Goal: Task Accomplishment & Management: Manage account settings

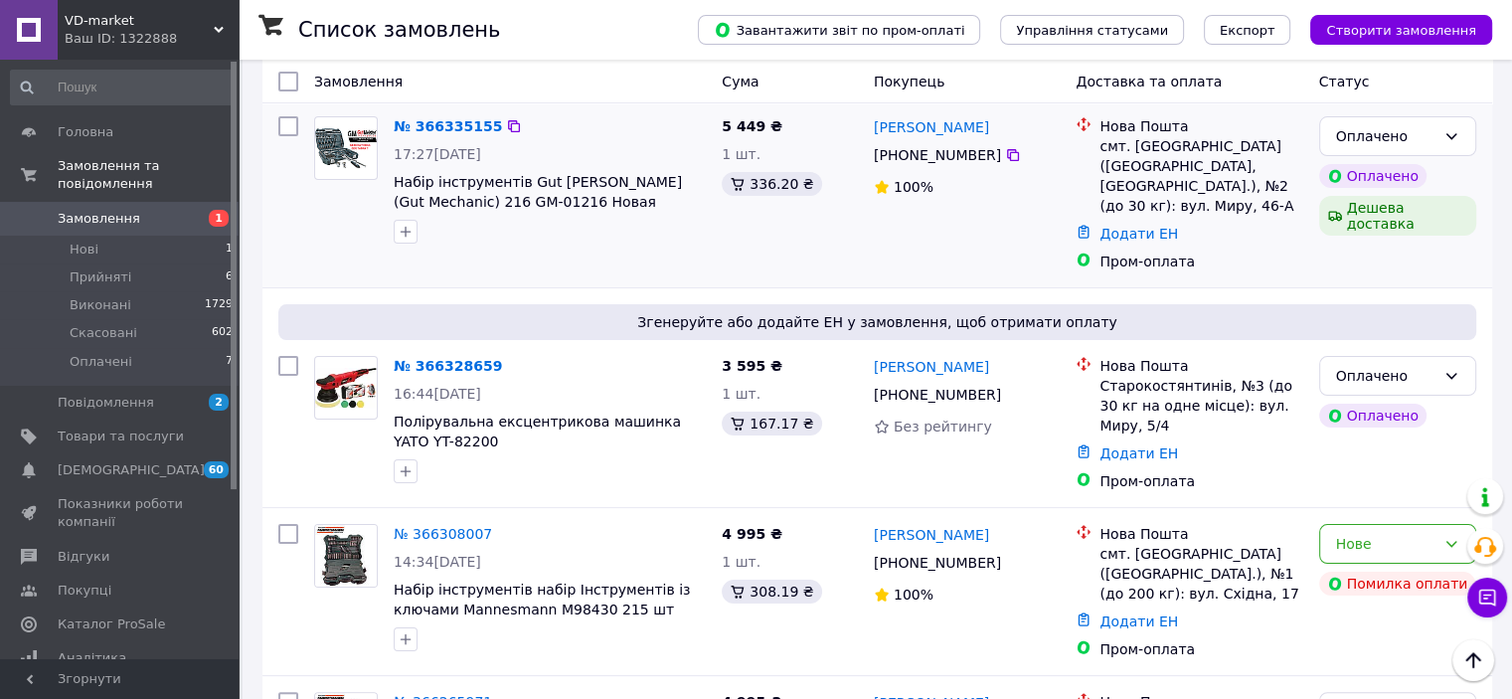
scroll to position [298, 0]
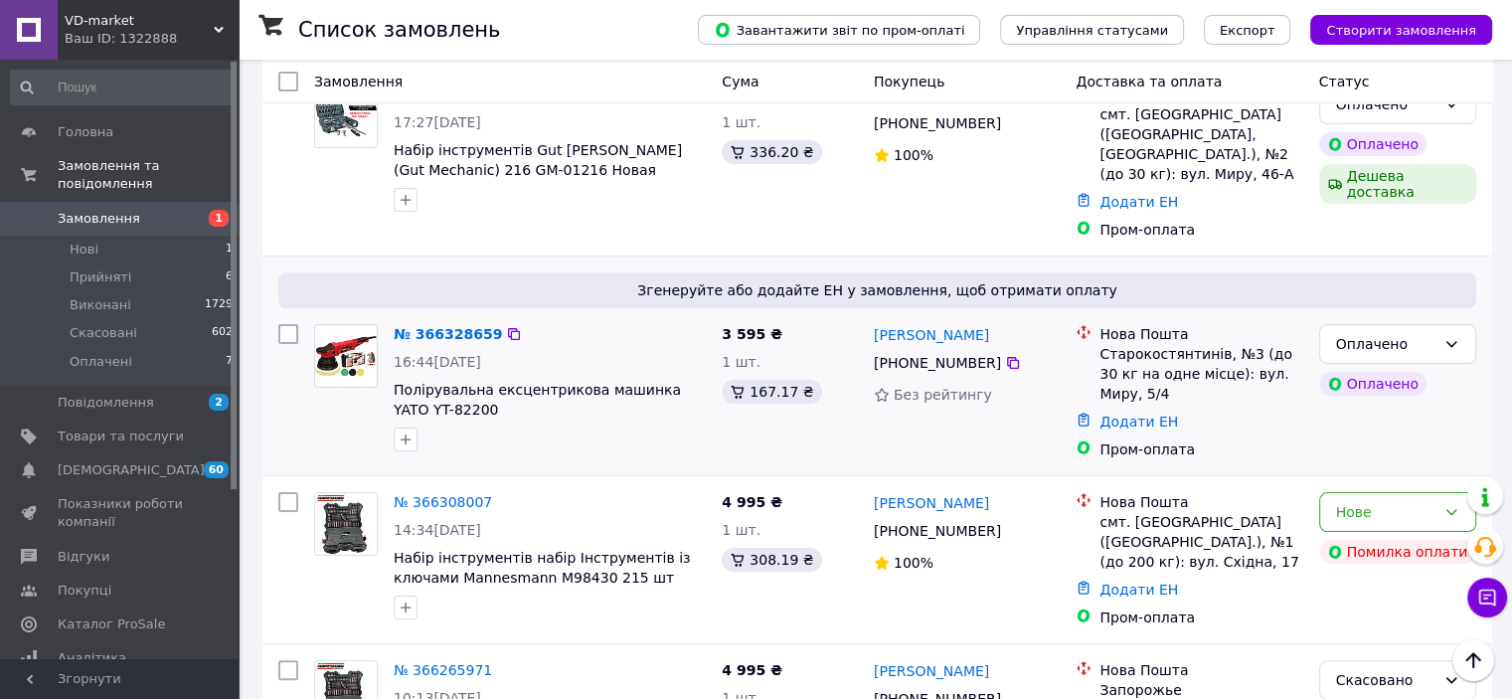
click at [1299, 439] on div "Пром-оплата" at bounding box center [1200, 449] width 203 height 20
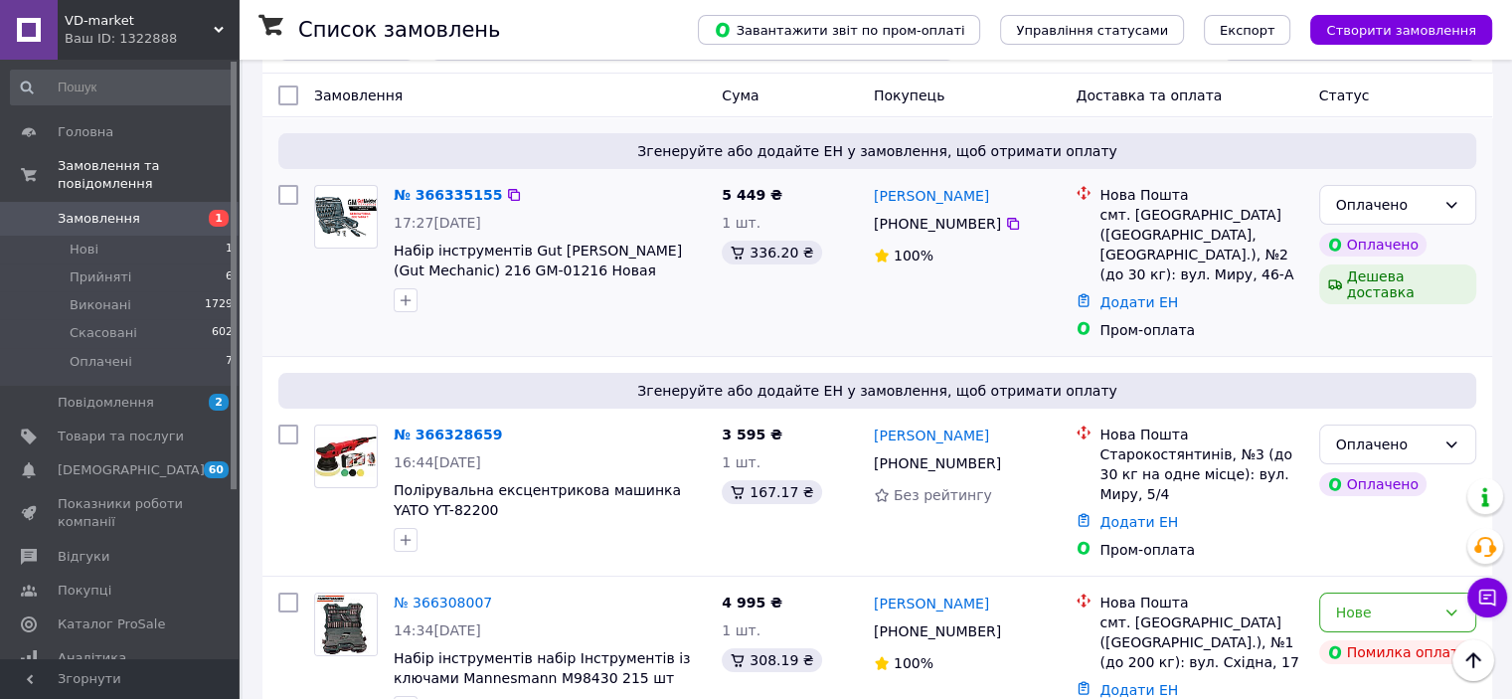
scroll to position [199, 0]
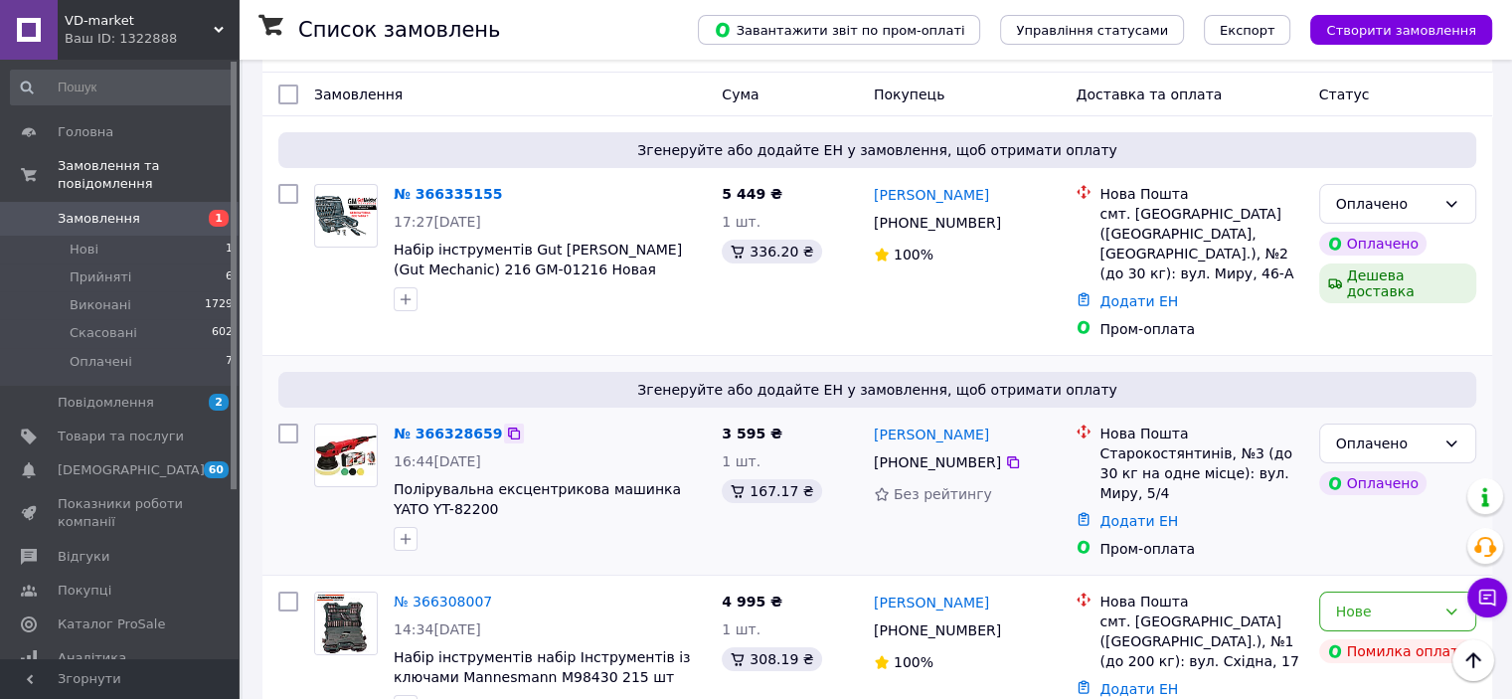
click at [506, 425] on icon at bounding box center [514, 433] width 16 height 16
click at [1007, 456] on icon at bounding box center [1013, 462] width 12 height 12
drag, startPoint x: 957, startPoint y: 416, endPoint x: 926, endPoint y: 416, distance: 30.8
click at [926, 421] on div "[PERSON_NAME]" at bounding box center [967, 433] width 191 height 25
copy link "Болкун"
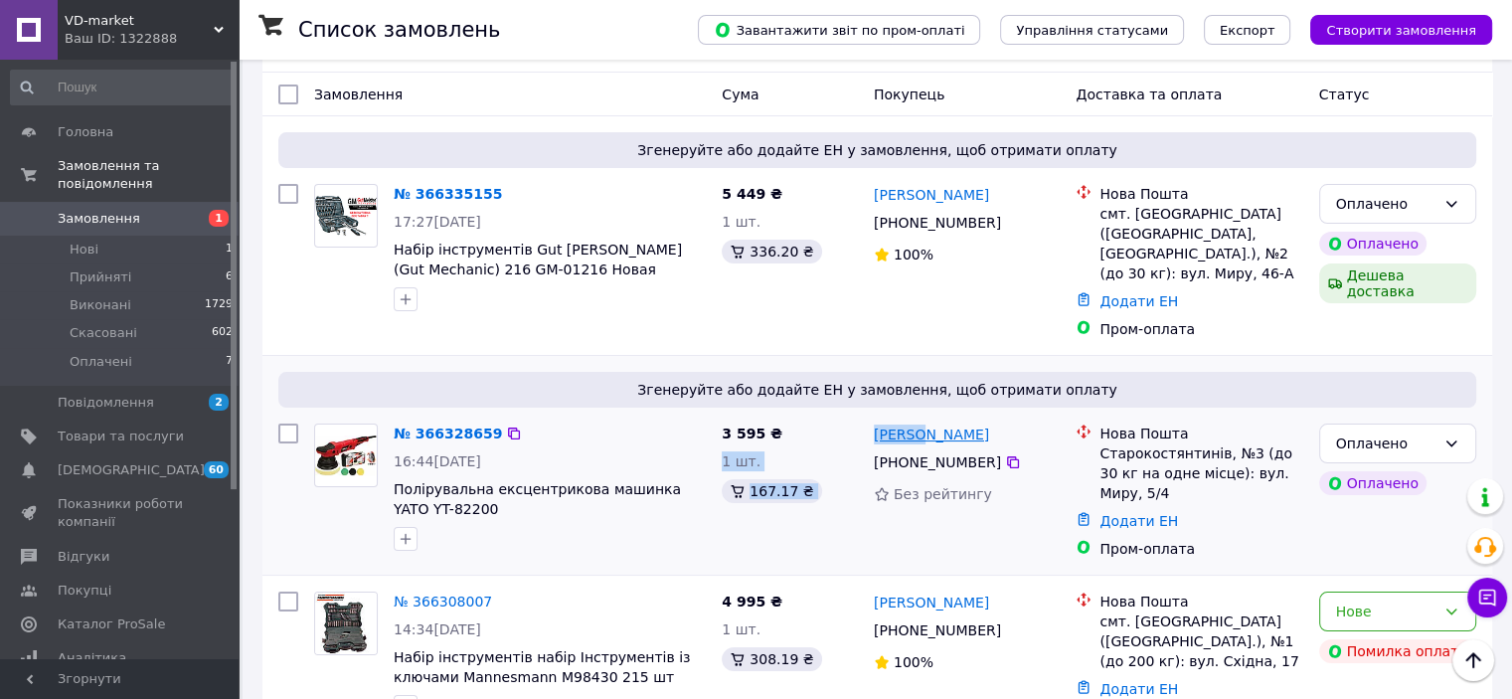
drag, startPoint x: 863, startPoint y: 413, endPoint x: 923, endPoint y: 414, distance: 60.6
click at [923, 416] on div "№ 366328659 16:44, 12.10.2025 Полірувальна ексцентрикова машинка YATO YT-82200 …" at bounding box center [877, 491] width 1214 height 151
click at [858, 383] on div "Згенеруйте або додайте ЕН у замовлення, щоб отримати оплату" at bounding box center [877, 390] width 1198 height 36
drag, startPoint x: 870, startPoint y: 415, endPoint x: 920, endPoint y: 420, distance: 51.0
click at [920, 420] on div "Дмитро Болкун +380 67 700 55 14 Без рейтингу" at bounding box center [967, 491] width 203 height 151
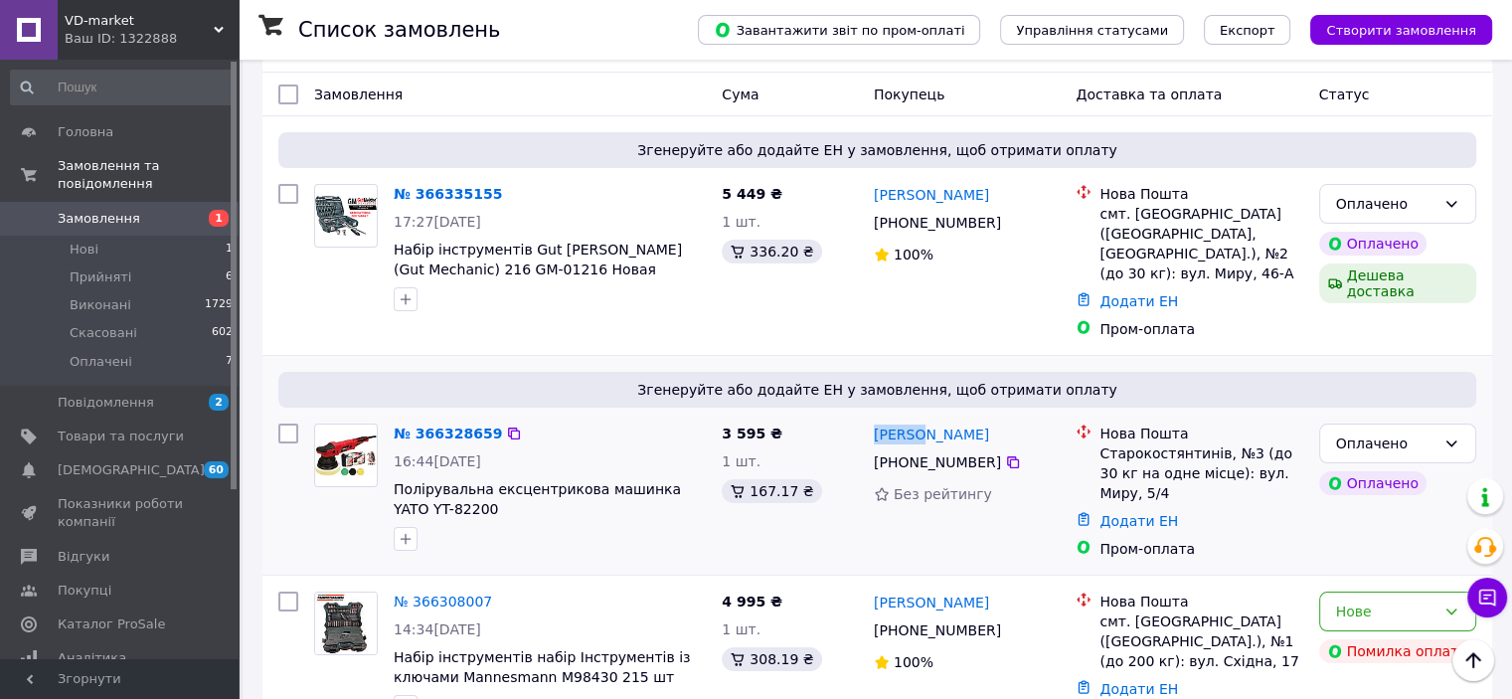
copy link "Дмитро"
click at [1143, 513] on link "Додати ЕН" at bounding box center [1138, 521] width 79 height 16
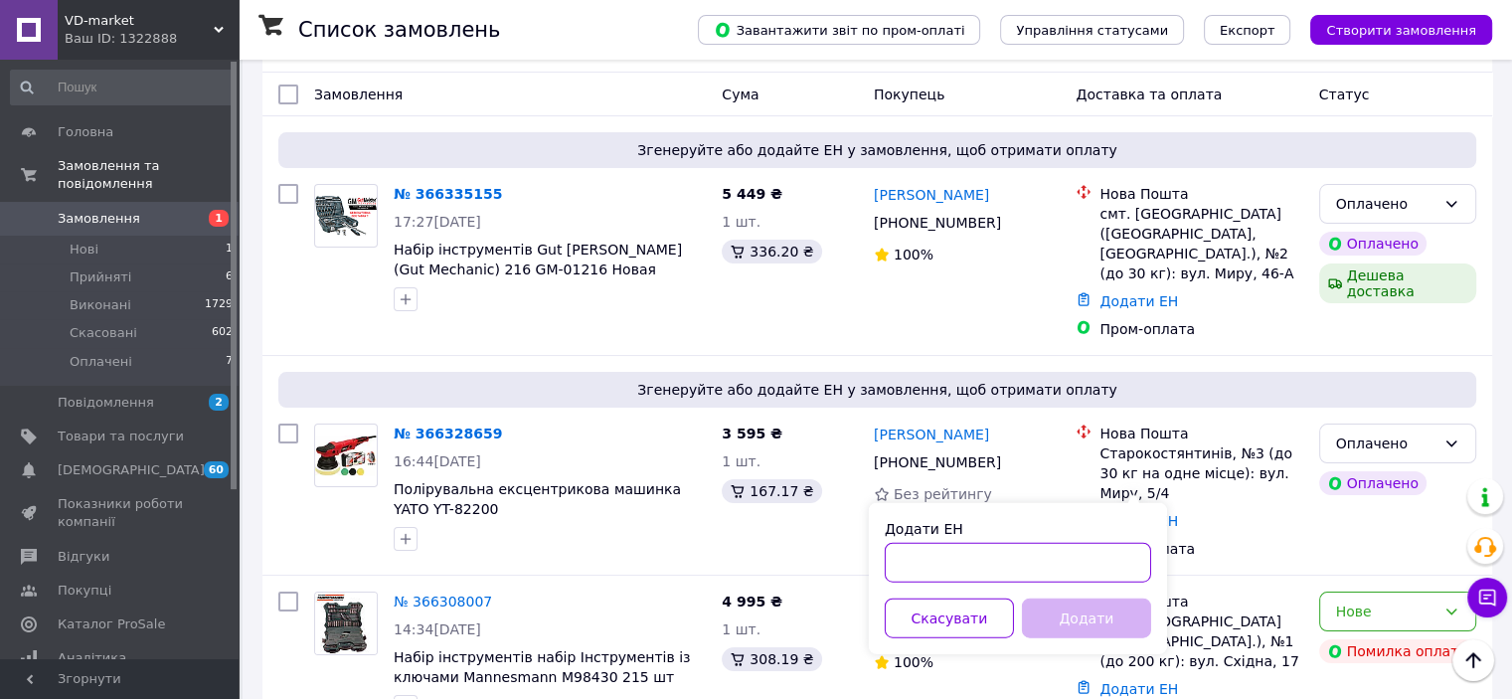
drag, startPoint x: 1050, startPoint y: 543, endPoint x: 1026, endPoint y: 557, distance: 27.6
click at [1049, 543] on input "Додати ЕН" at bounding box center [1018, 563] width 266 height 40
paste input "20451269229155"
type input "20451269229155"
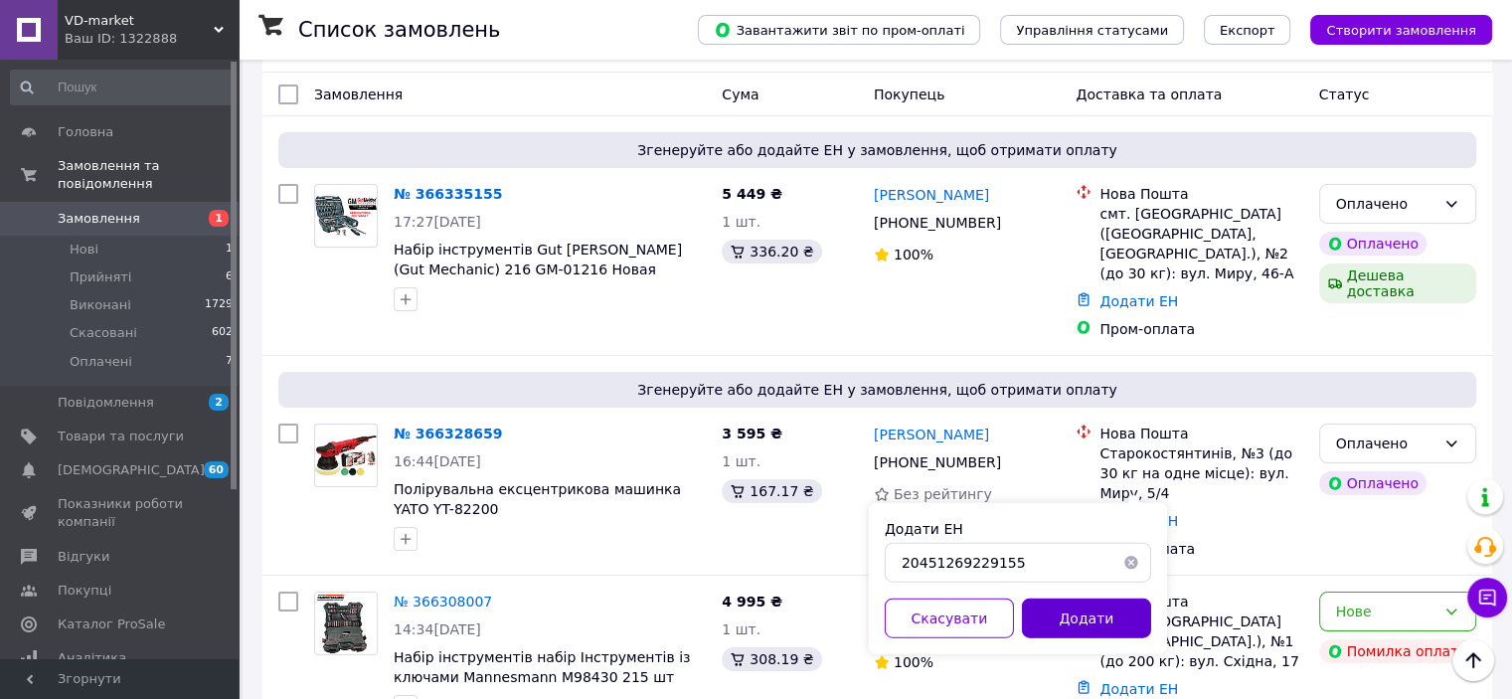
click at [1061, 613] on button "Додати" at bounding box center [1086, 618] width 129 height 40
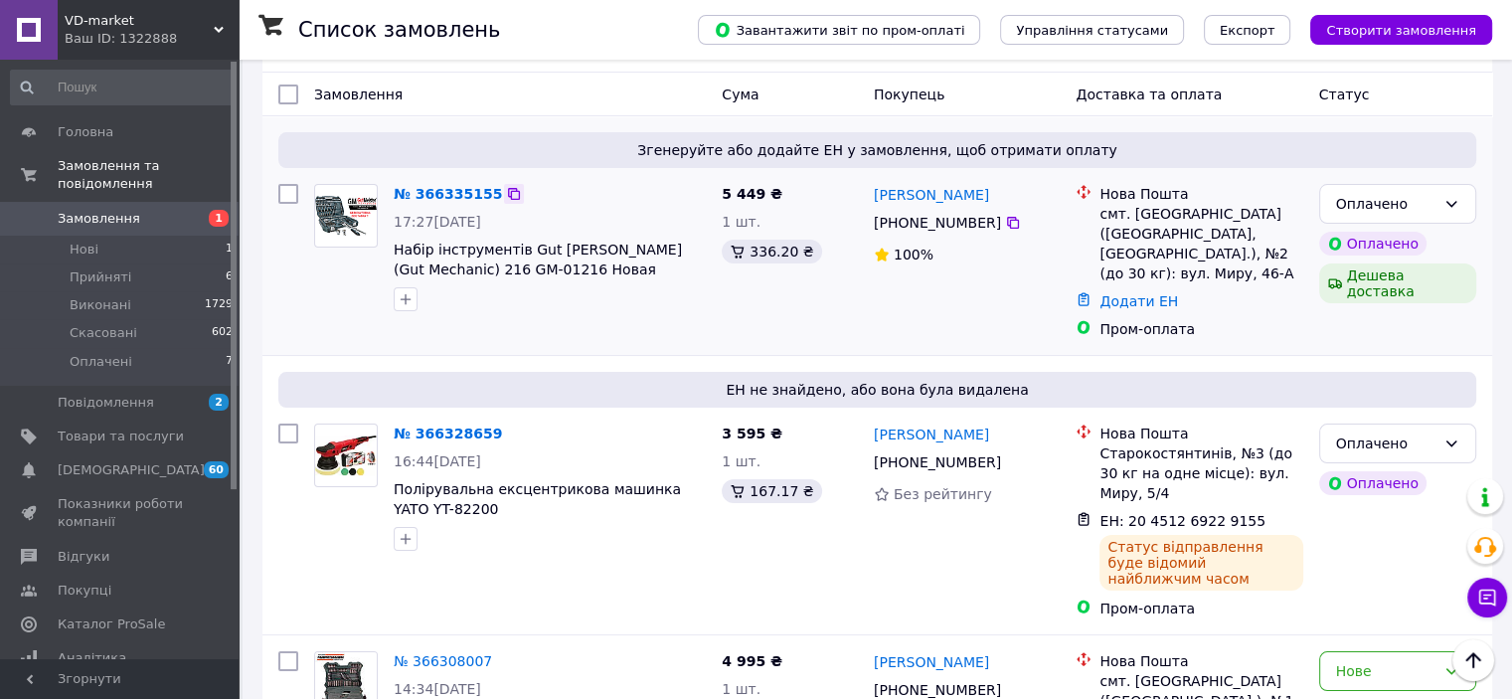
click at [506, 186] on icon at bounding box center [514, 194] width 16 height 16
click at [1007, 217] on icon at bounding box center [1013, 223] width 12 height 12
drag, startPoint x: 1003, startPoint y: 178, endPoint x: 932, endPoint y: 178, distance: 70.6
click at [932, 182] on div "[PERSON_NAME]" at bounding box center [967, 194] width 191 height 25
copy link "Майстров"
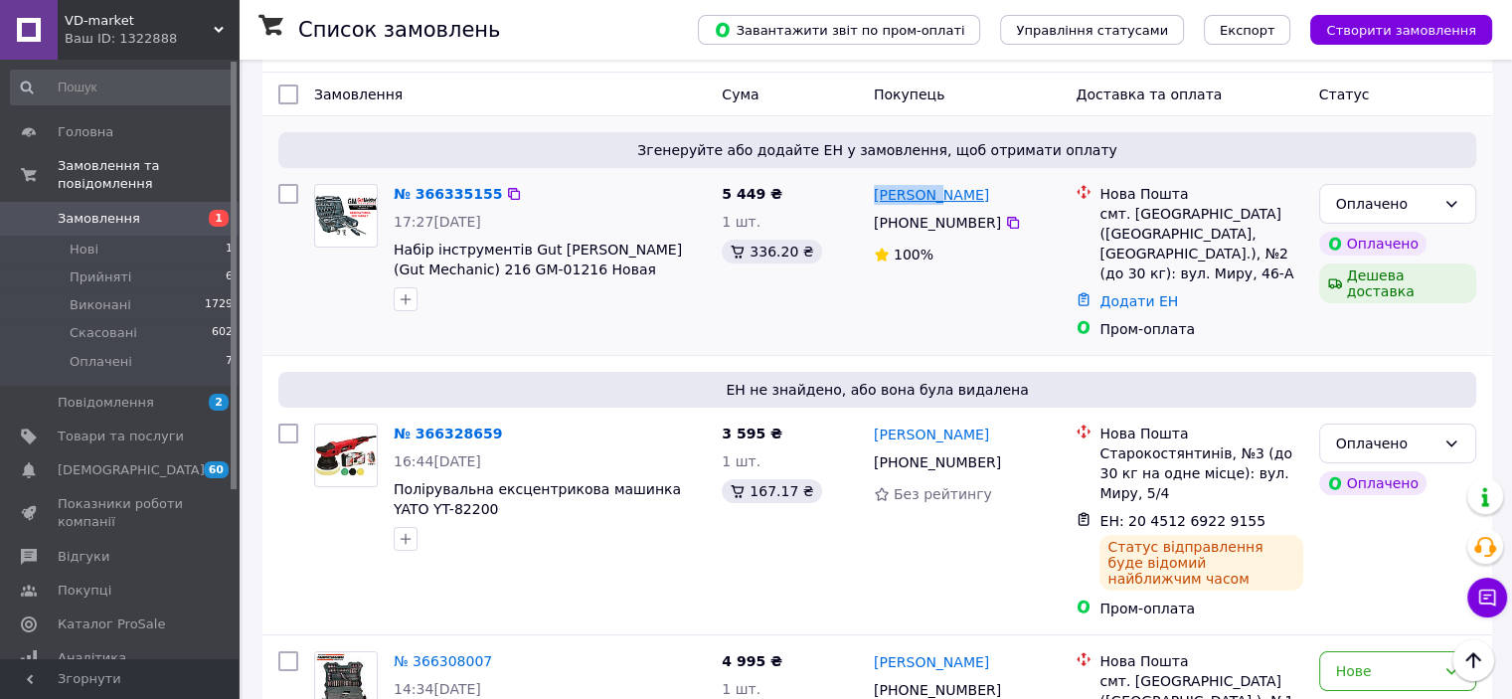
drag, startPoint x: 871, startPoint y: 176, endPoint x: 930, endPoint y: 180, distance: 59.8
click at [930, 182] on div "[PERSON_NAME]" at bounding box center [931, 194] width 119 height 25
copy link "Анатолій"
drag, startPoint x: 1226, startPoint y: 197, endPoint x: 1101, endPoint y: 201, distance: 124.3
click at [1101, 204] on div "смт. [GEOGRAPHIC_DATA] ([GEOGRAPHIC_DATA], [GEOGRAPHIC_DATA].), №2 (до 30 кг): …" at bounding box center [1200, 244] width 203 height 80
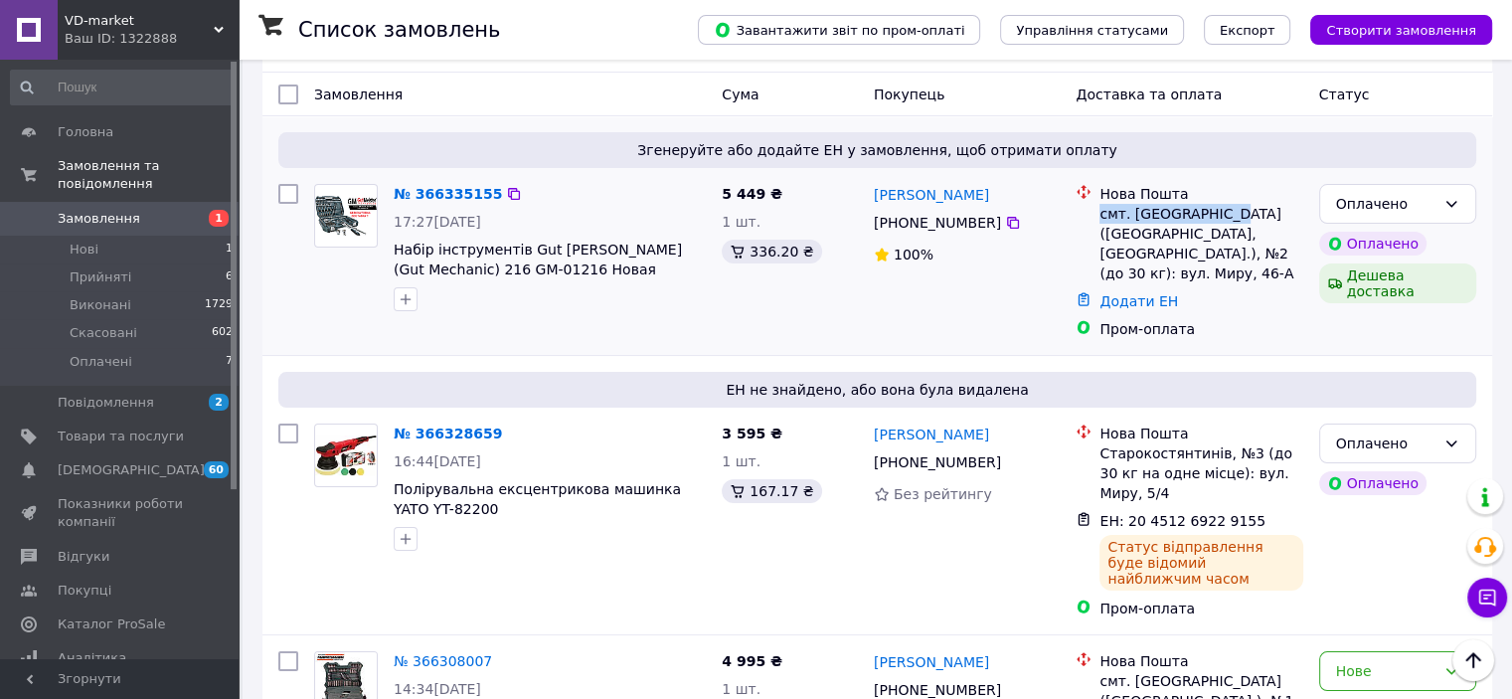
copy div "смт. Петропавлівка"
click at [1139, 293] on link "Додати ЕН" at bounding box center [1138, 301] width 79 height 16
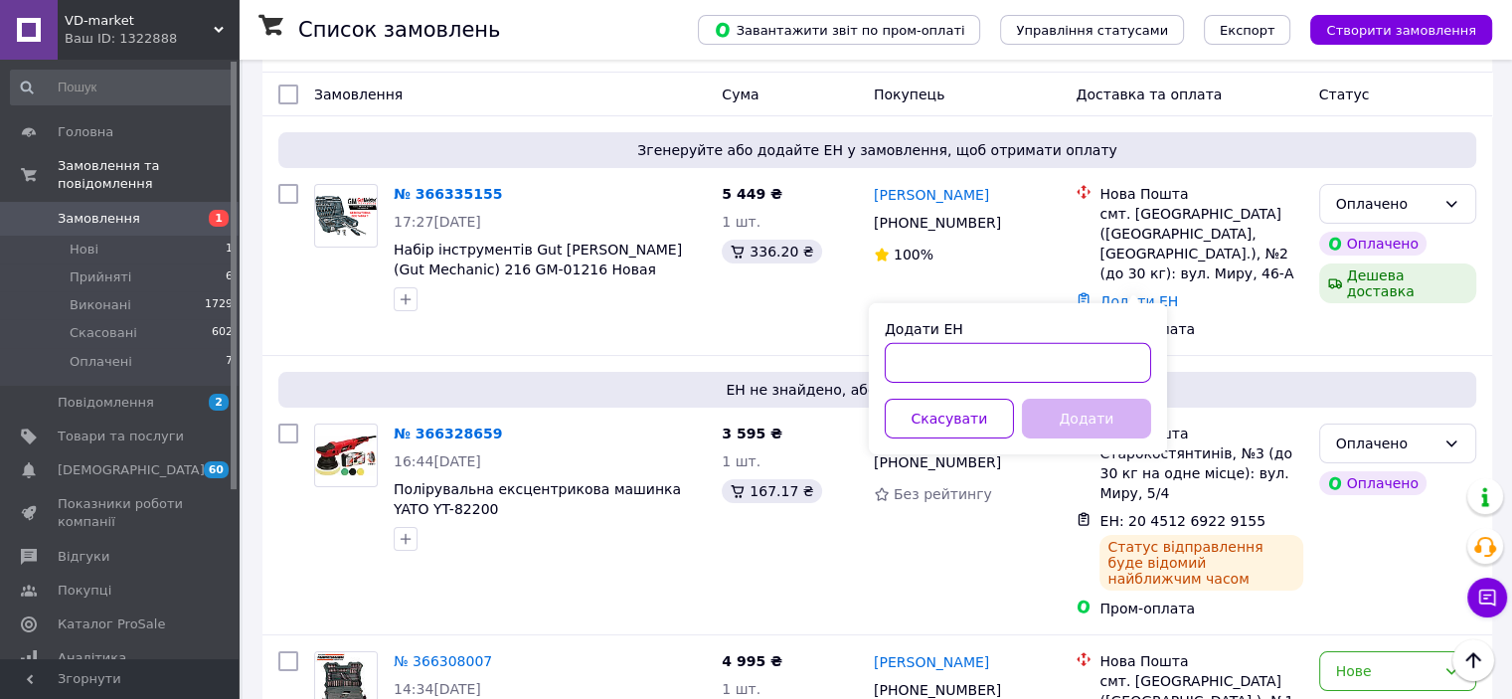
click at [955, 374] on input "Додати ЕН" at bounding box center [1018, 363] width 266 height 40
paste input "20451269229508"
type input "20451269229508"
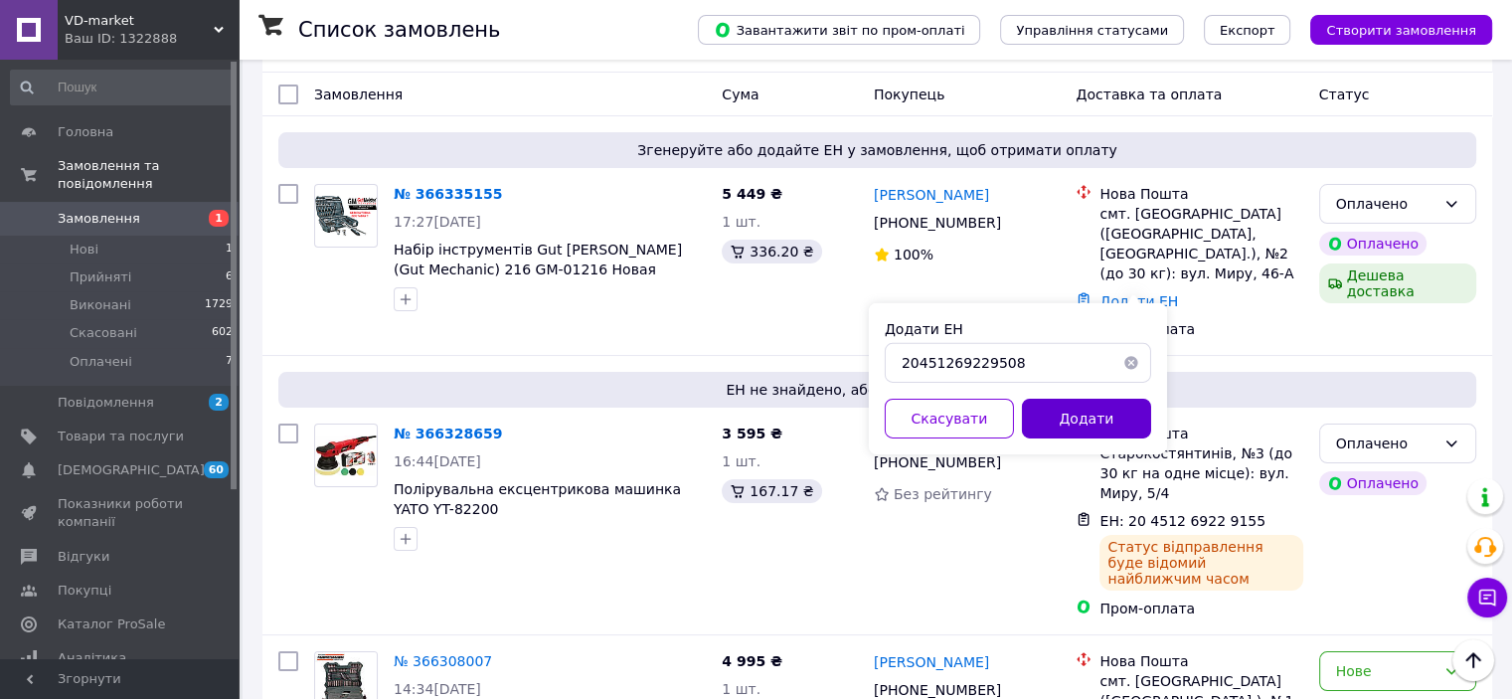
click at [1056, 413] on button "Додати" at bounding box center [1086, 419] width 129 height 40
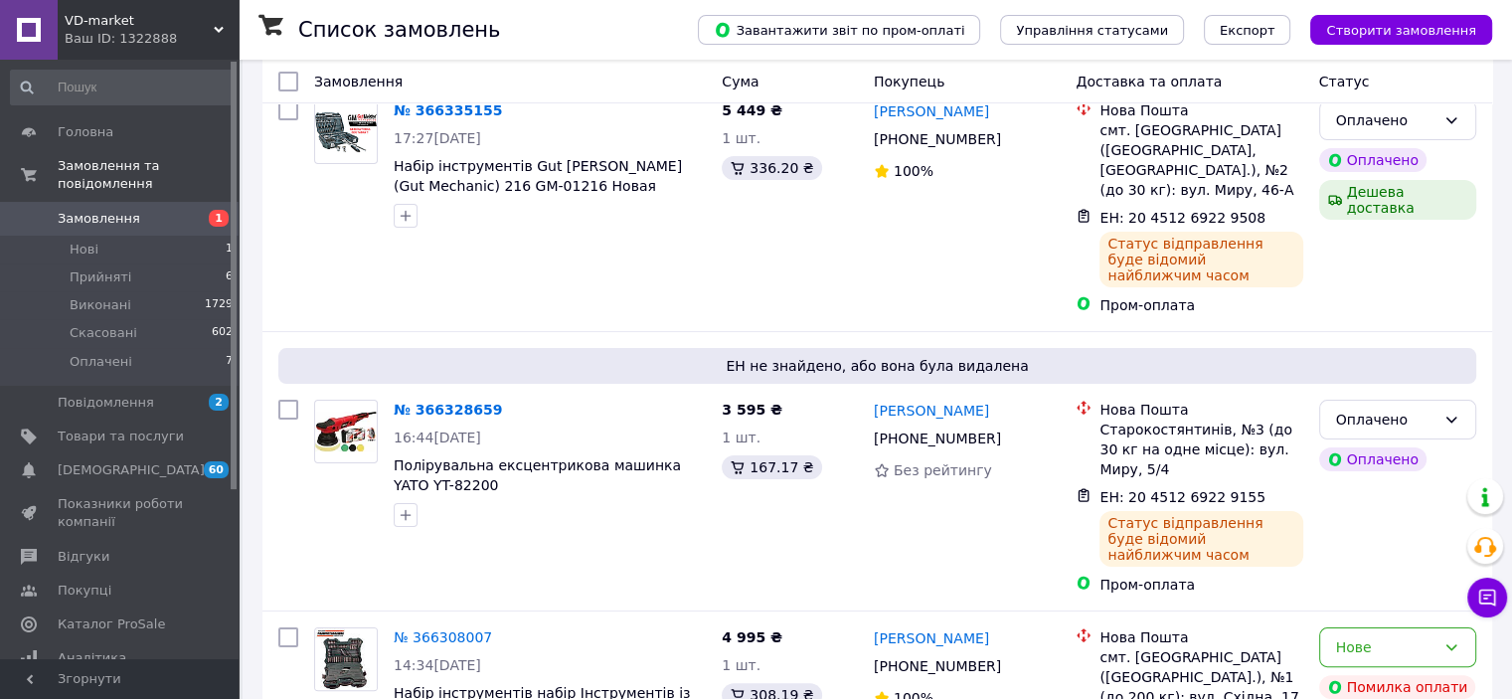
scroll to position [298, 0]
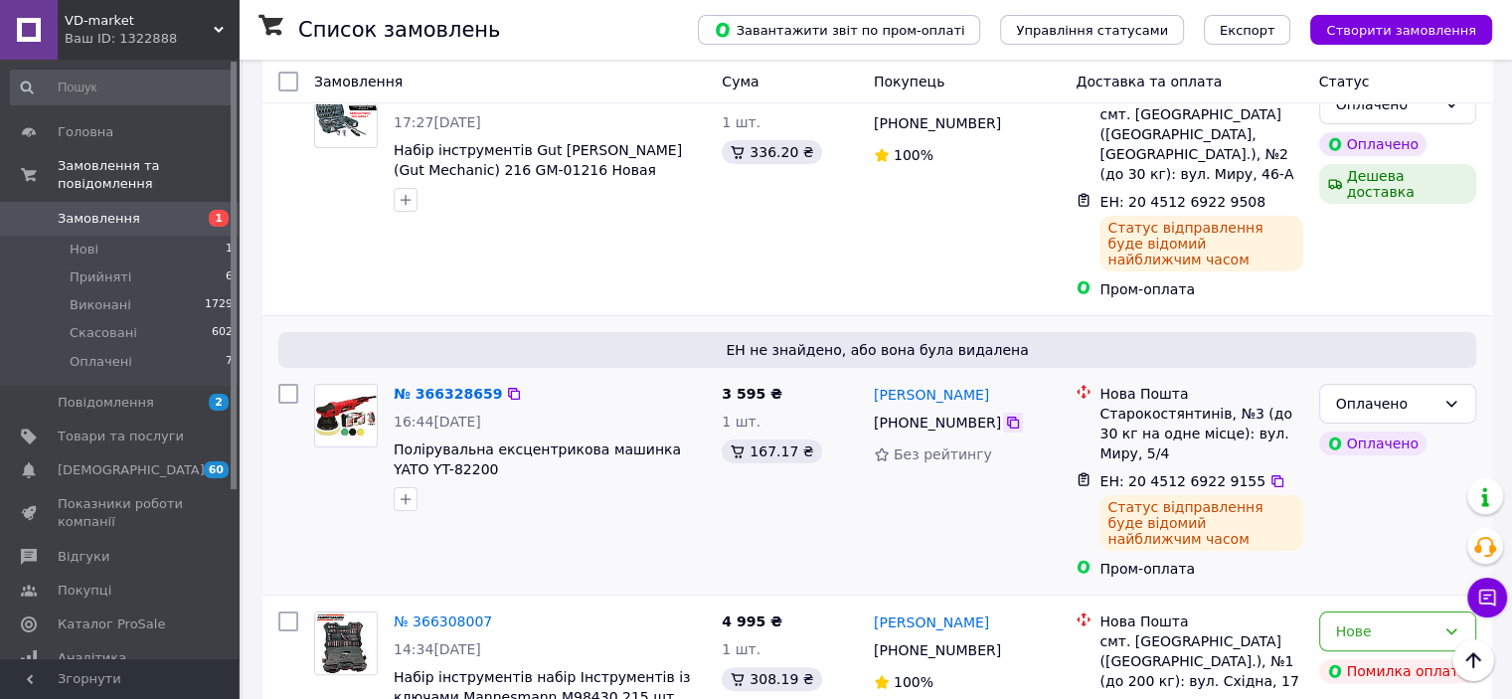
click at [1005, 415] on icon at bounding box center [1013, 423] width 16 height 16
click at [1269, 473] on icon at bounding box center [1277, 481] width 16 height 16
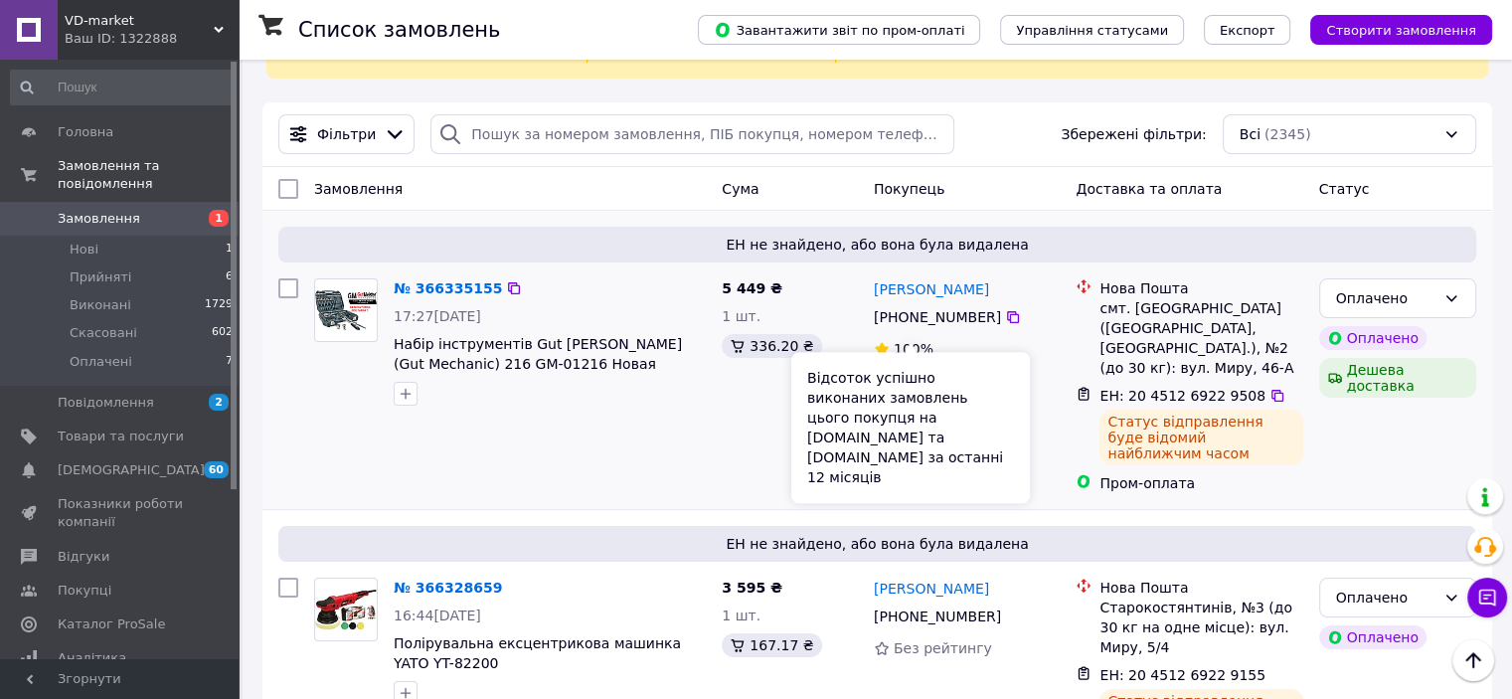
scroll to position [99, 0]
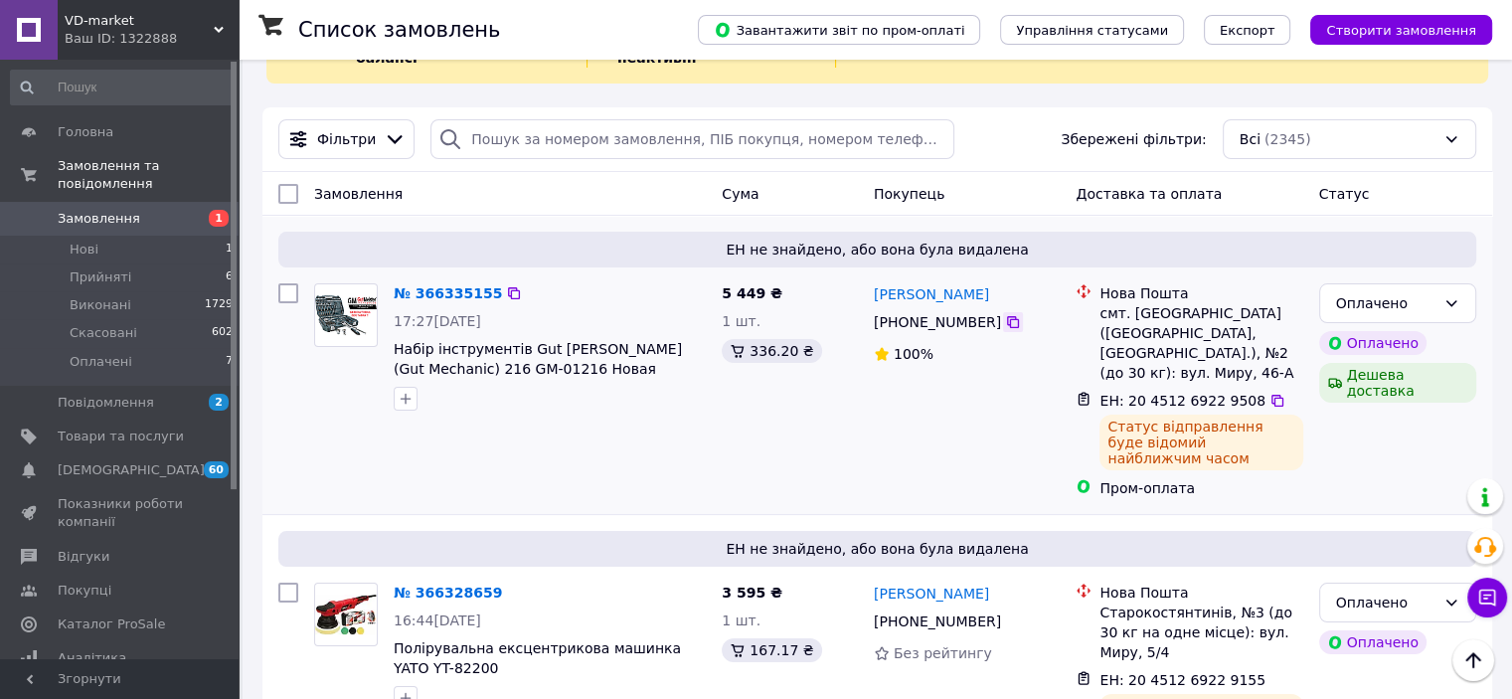
click at [1005, 314] on icon at bounding box center [1013, 322] width 16 height 16
click at [821, 400] on div "5 449 ₴ 1 шт. 336.20 ₴" at bounding box center [790, 390] width 152 height 231
click at [1007, 316] on icon at bounding box center [1013, 322] width 12 height 12
click at [1390, 448] on div "Оплачено Оплачено Дешева доставка" at bounding box center [1397, 390] width 173 height 231
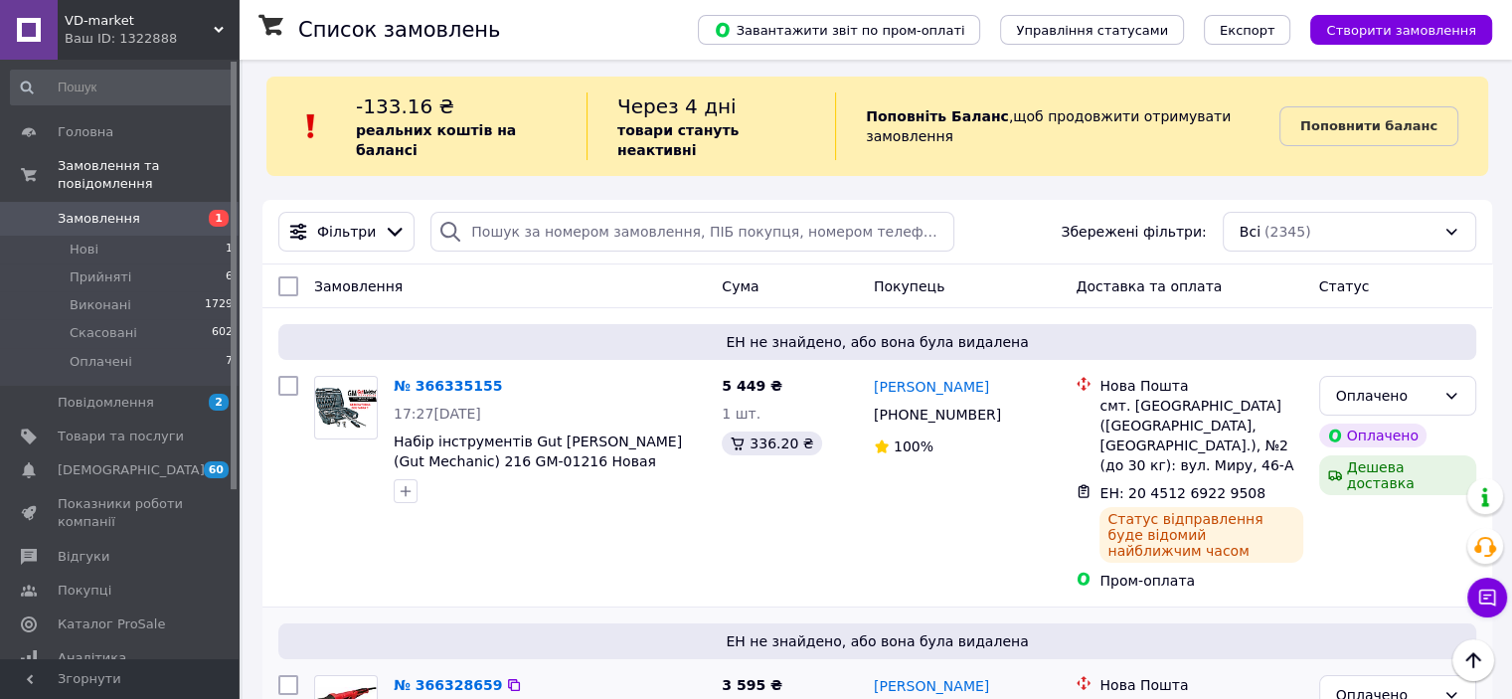
scroll to position [0, 0]
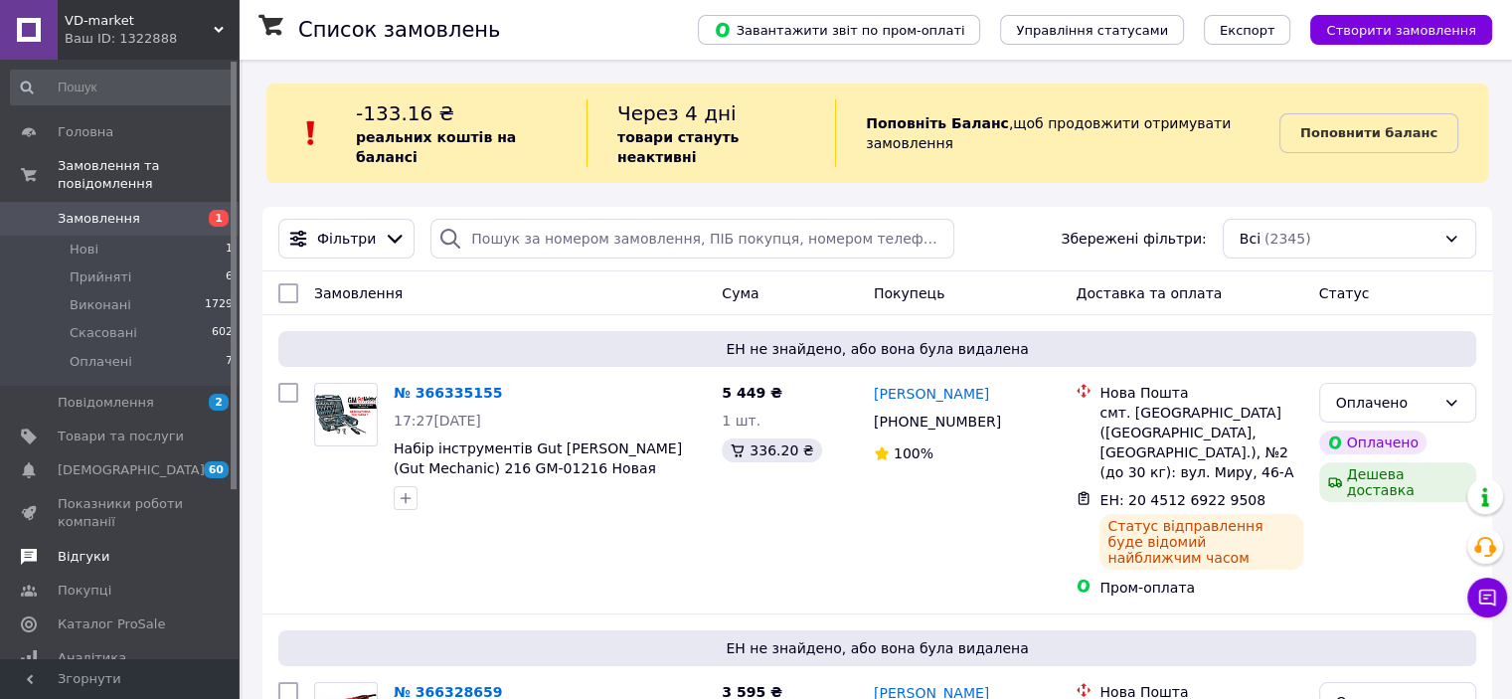
click at [68, 548] on span "Відгуки" at bounding box center [84, 557] width 52 height 18
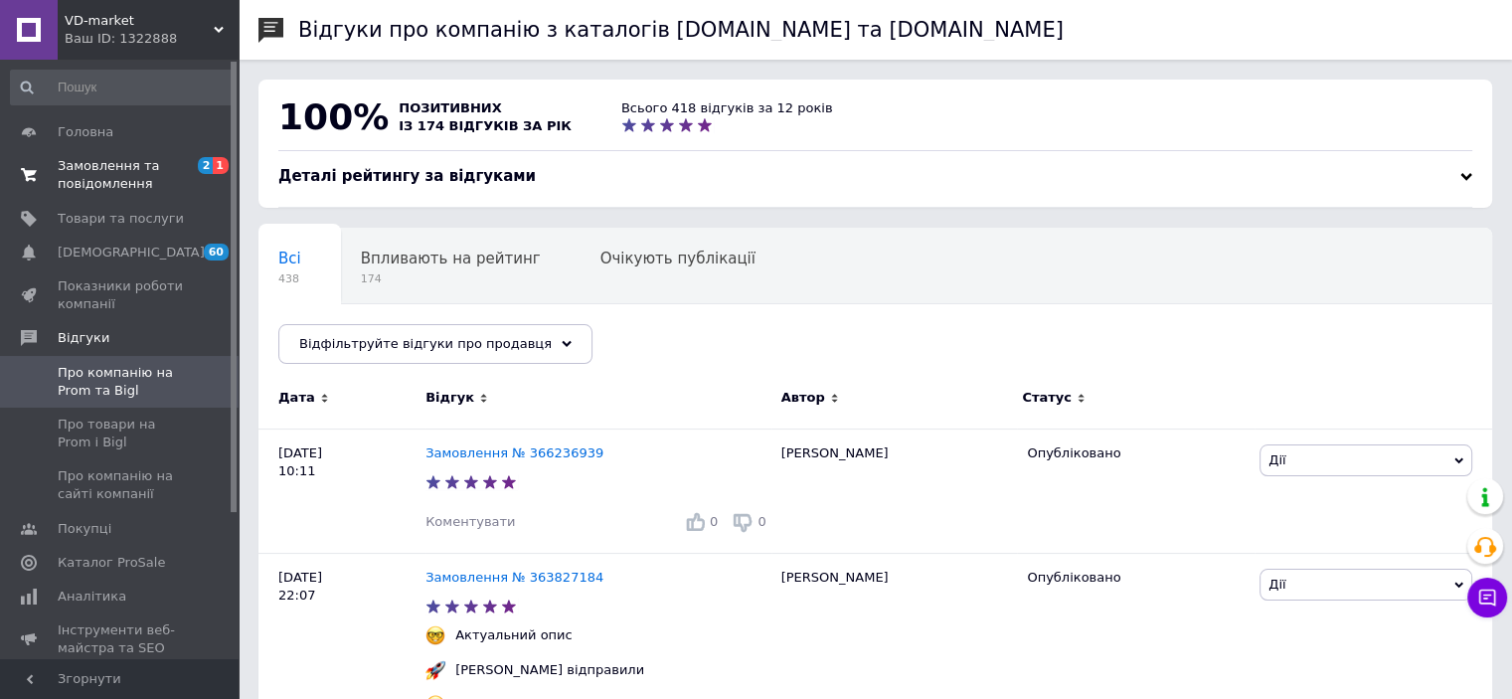
click at [87, 192] on span "Замовлення та повідомлення" at bounding box center [121, 175] width 126 height 36
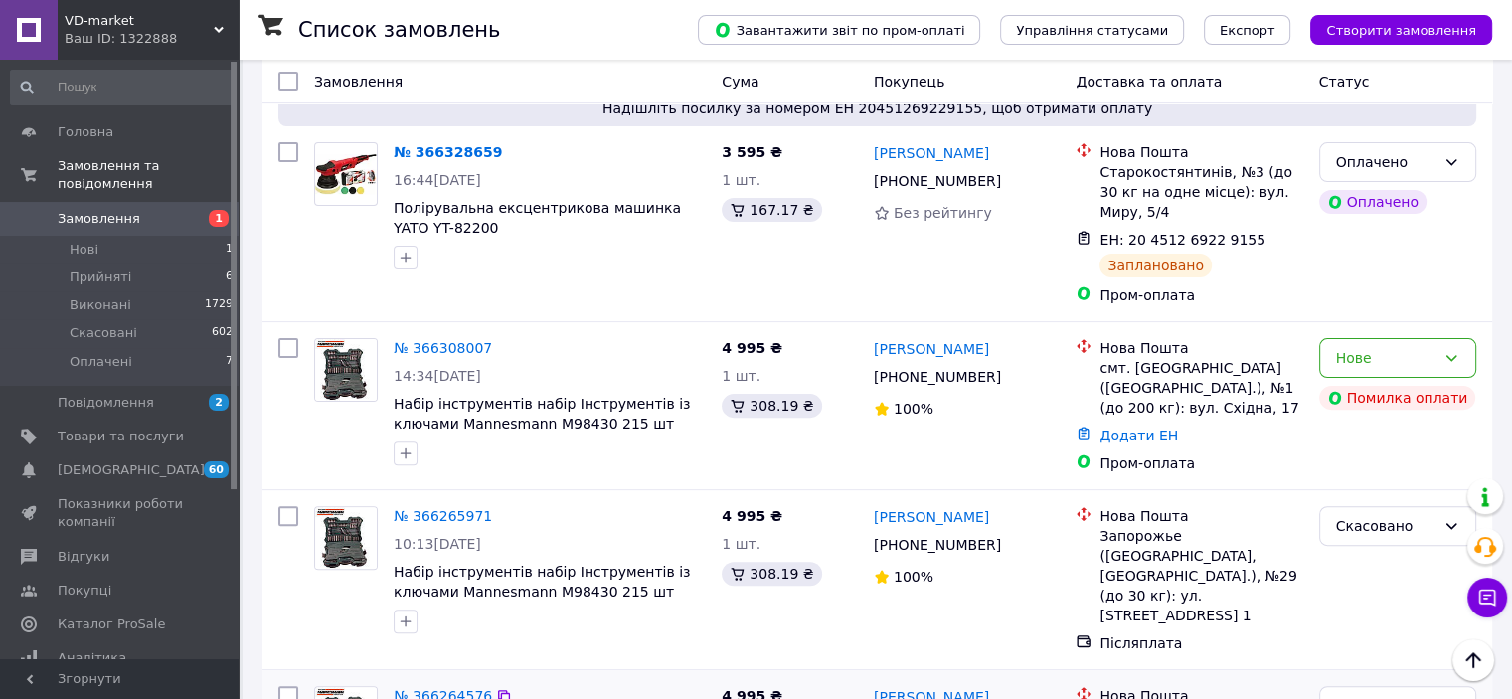
scroll to position [497, 0]
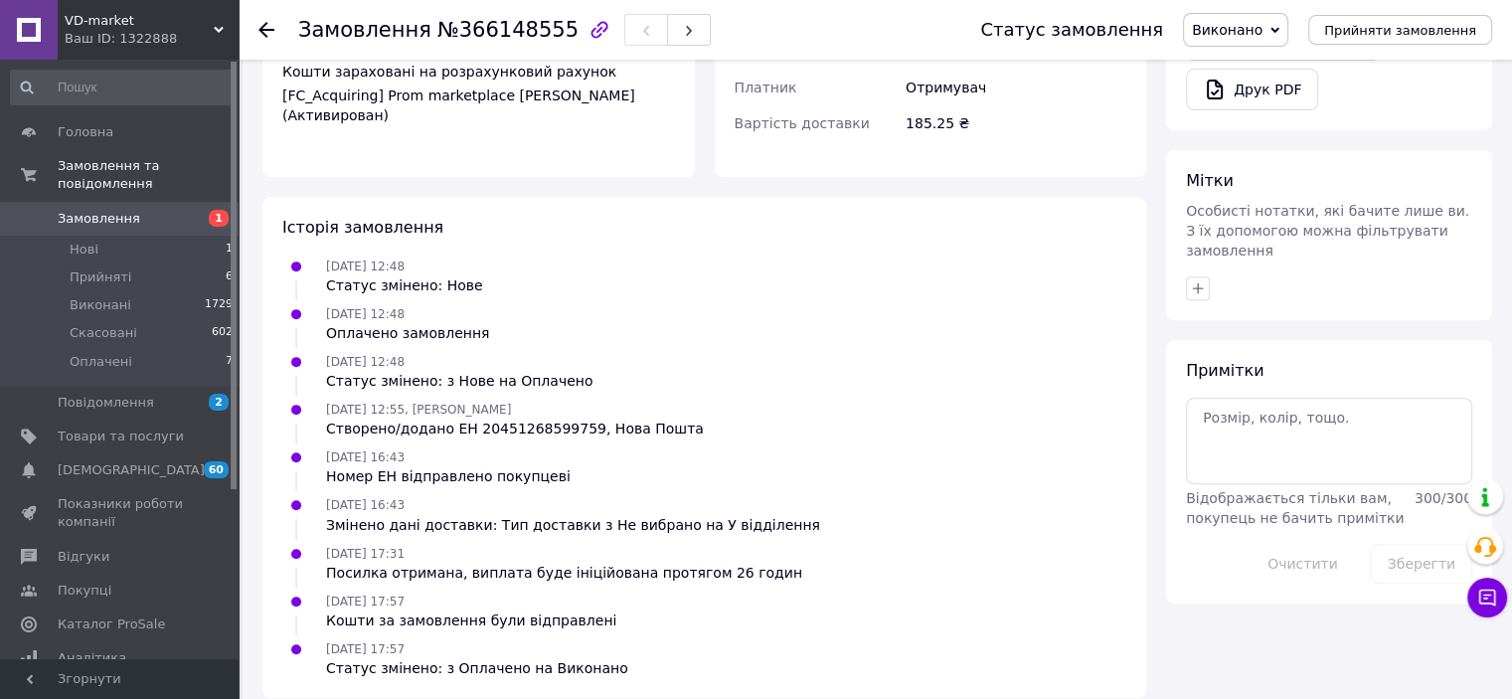
scroll to position [789, 0]
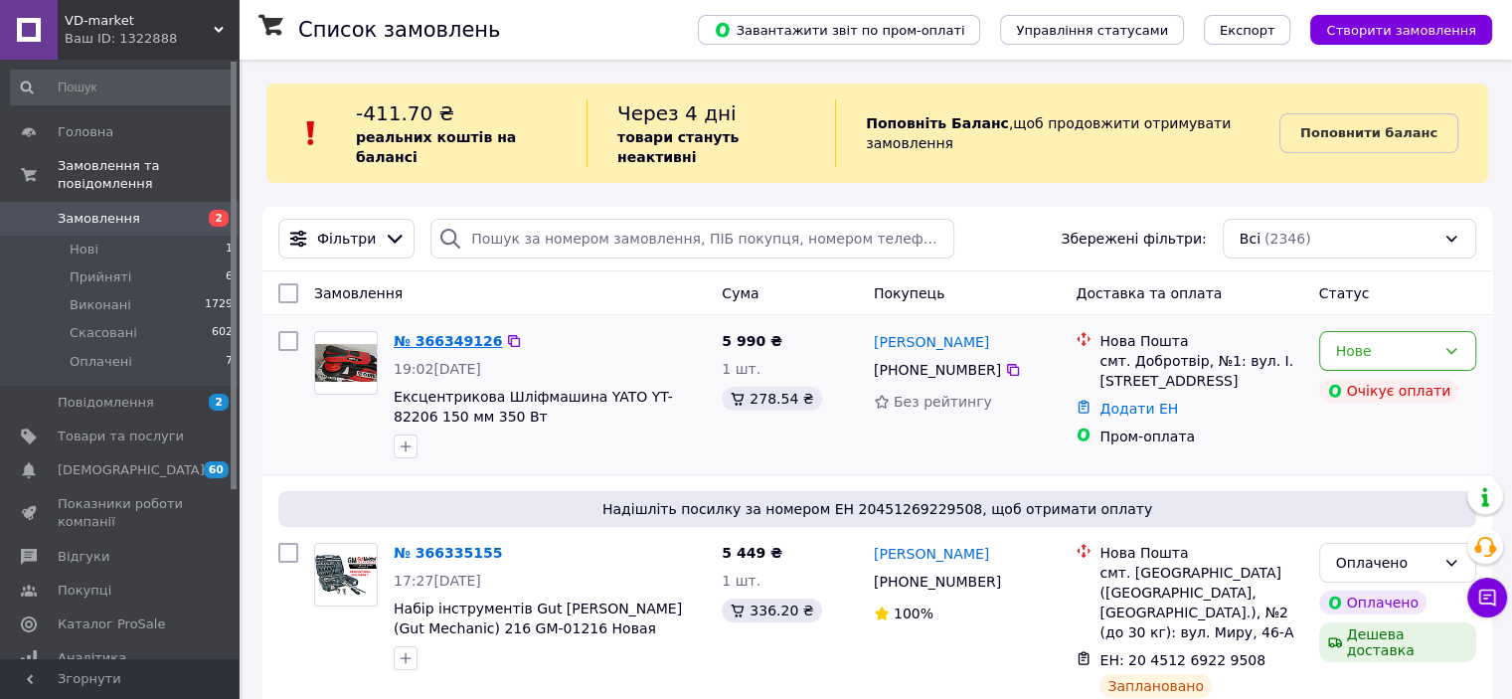
click at [461, 333] on link "№ 366349126" at bounding box center [448, 341] width 108 height 16
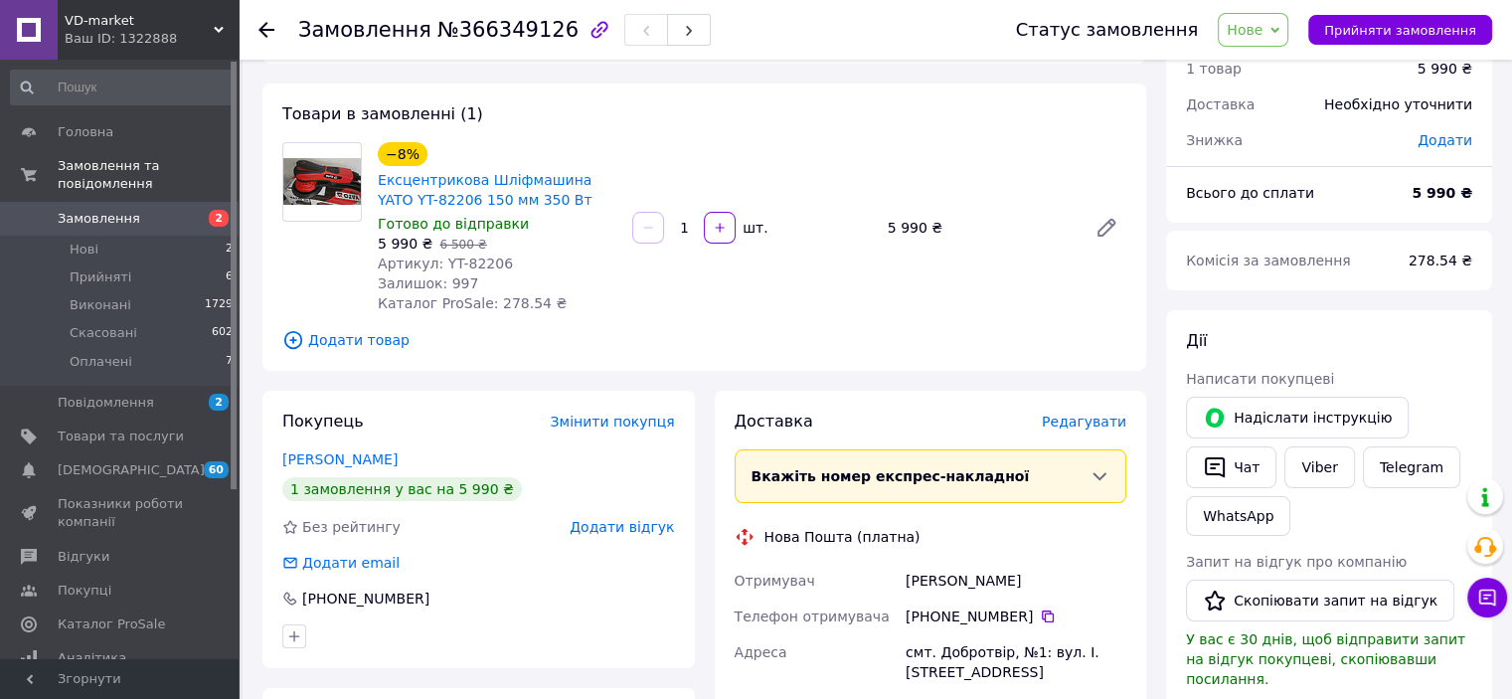
scroll to position [8, 0]
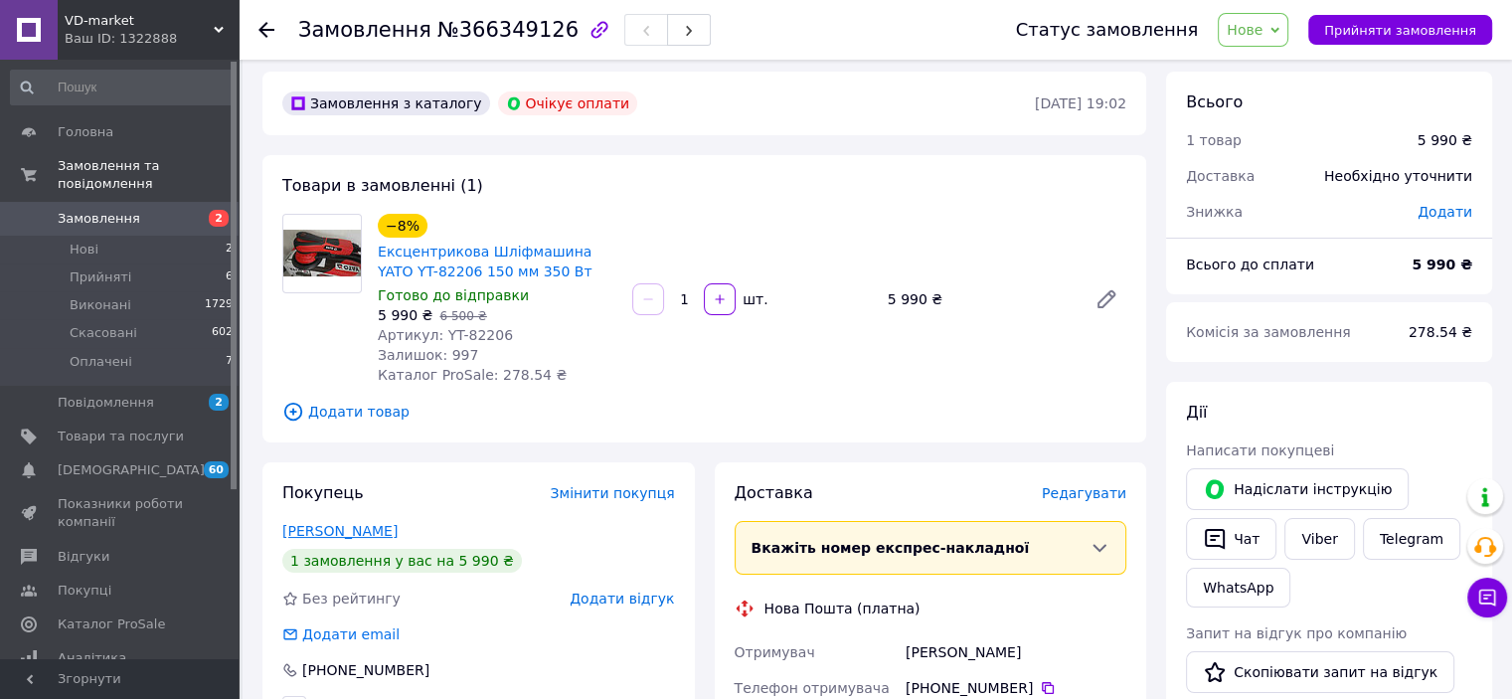
click at [334, 531] on link "Кісіль Роман" at bounding box center [339, 531] width 115 height 16
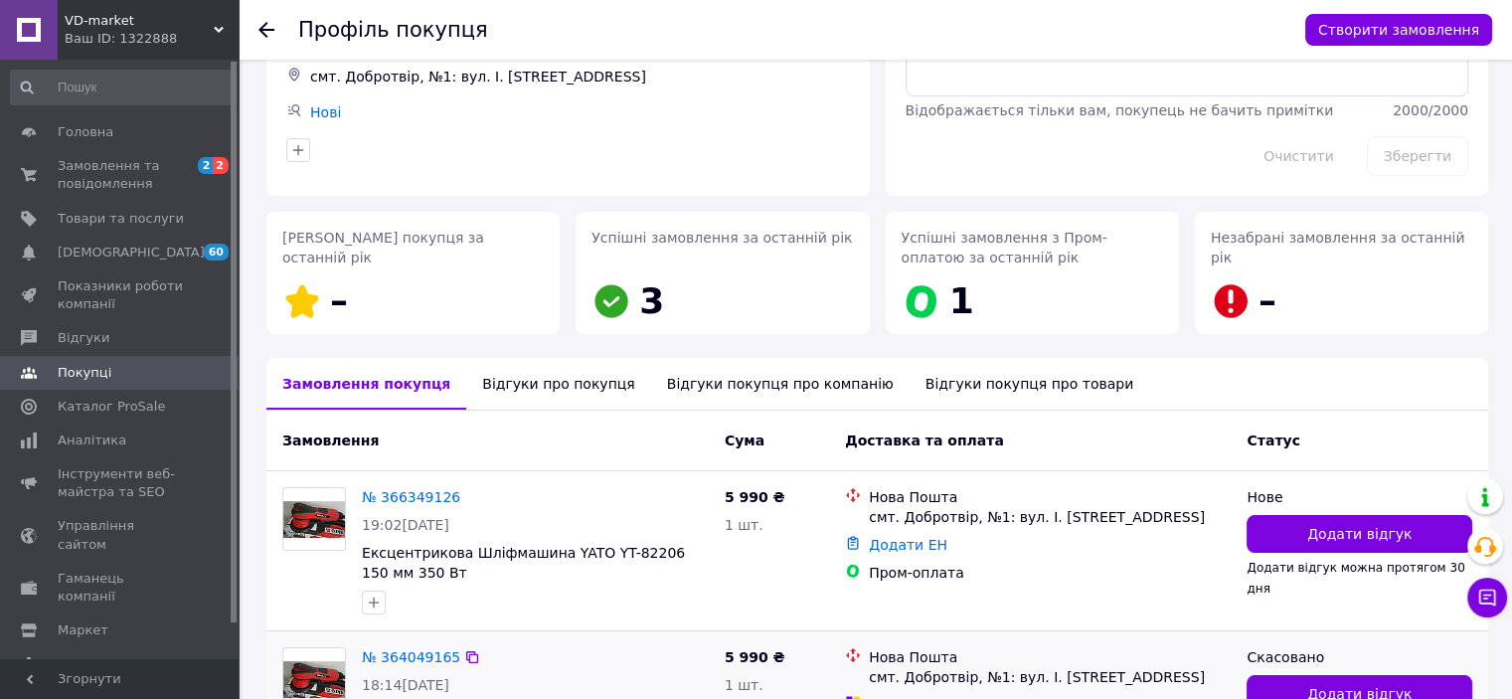
scroll to position [131, 0]
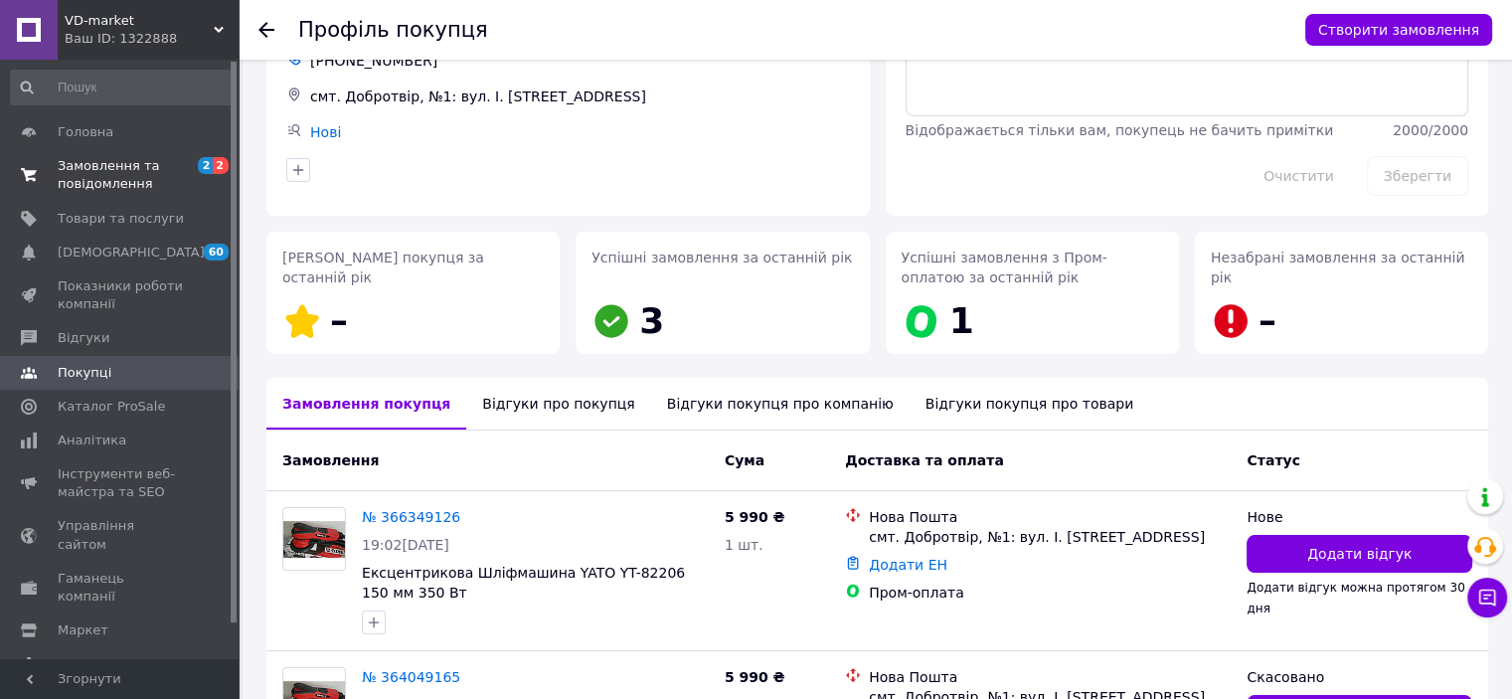
click at [87, 178] on span "Замовлення та повідомлення" at bounding box center [121, 175] width 126 height 36
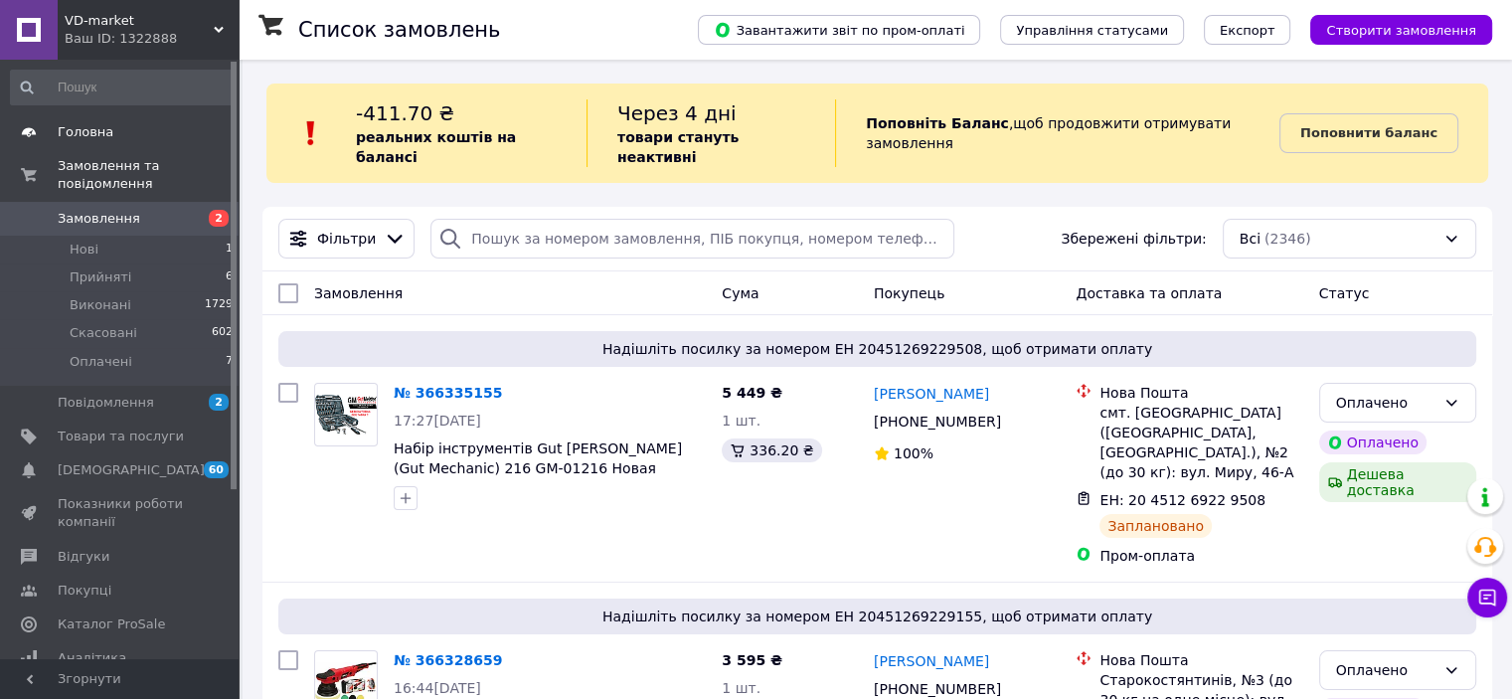
click at [72, 129] on span "Головна" at bounding box center [86, 132] width 56 height 18
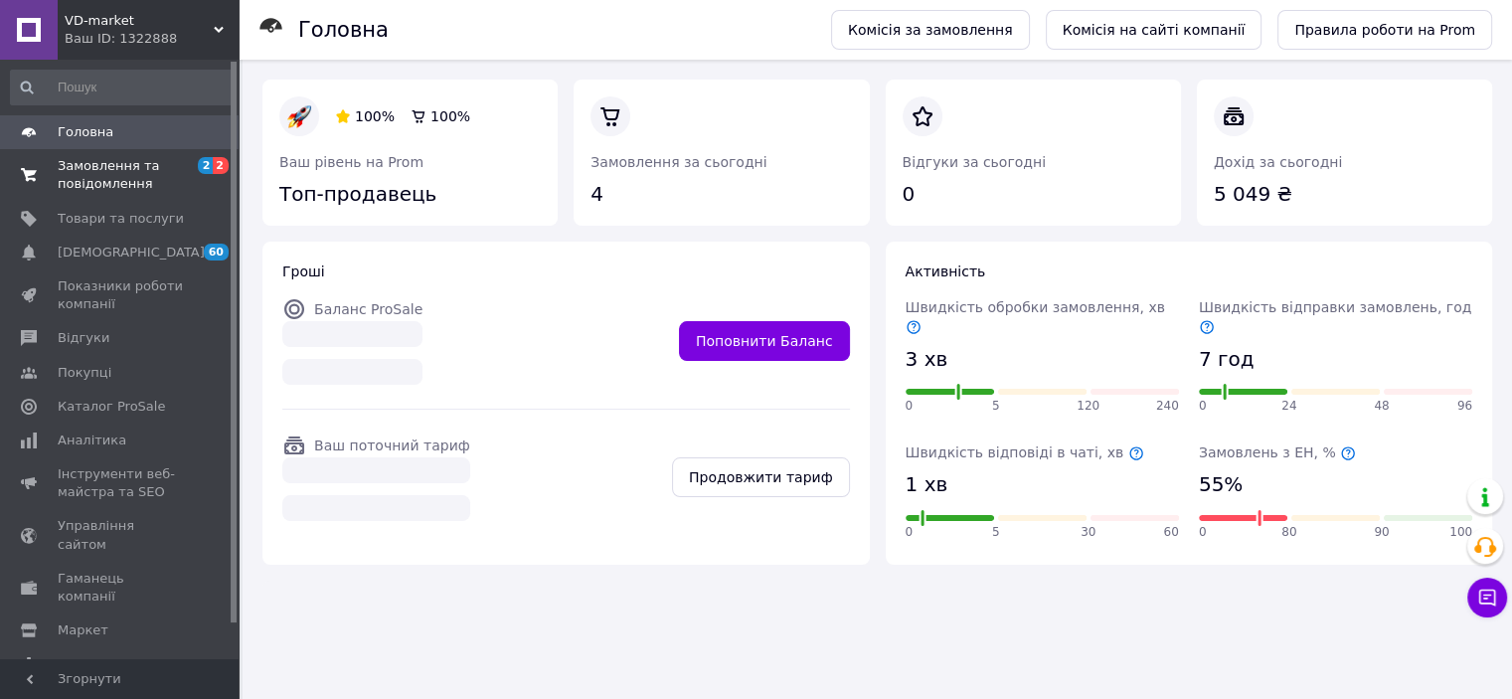
click at [100, 182] on span "Замовлення та повідомлення" at bounding box center [121, 175] width 126 height 36
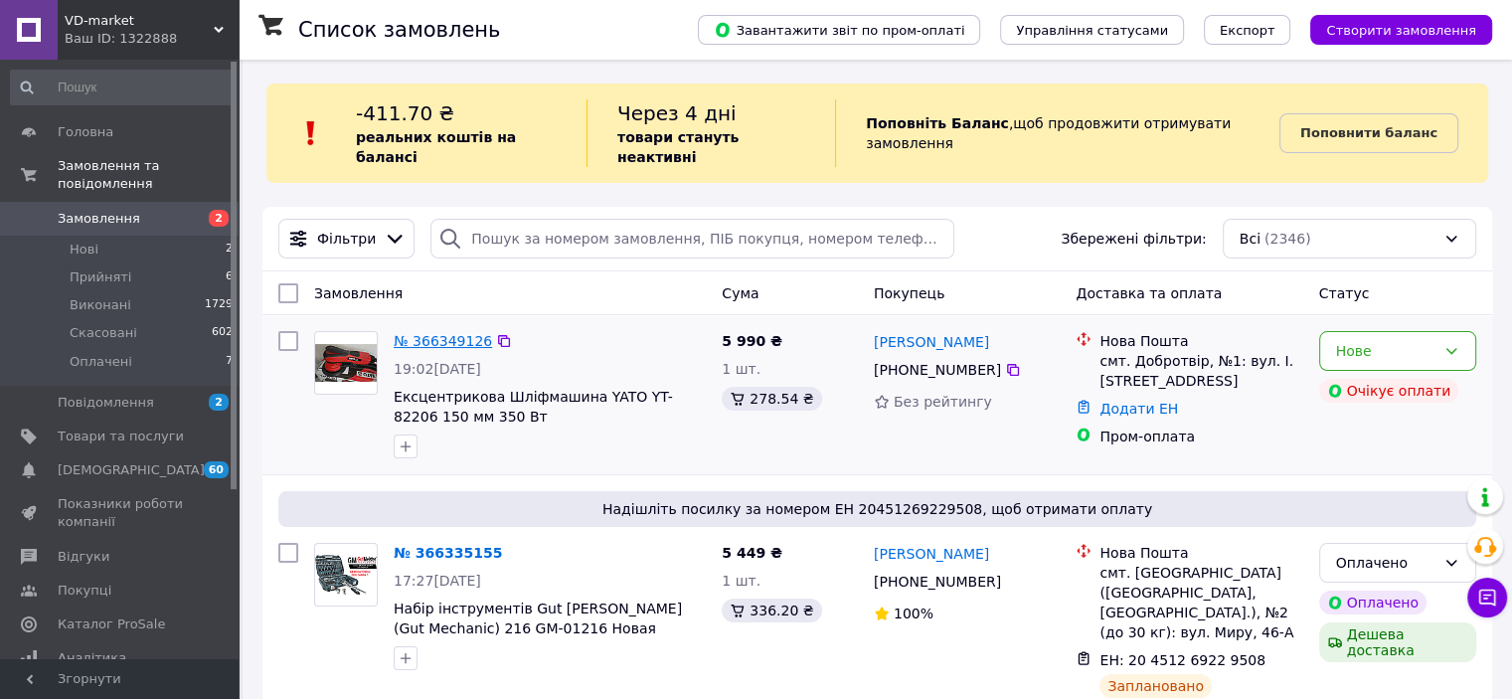
click at [449, 333] on link "№ 366349126" at bounding box center [443, 341] width 98 height 16
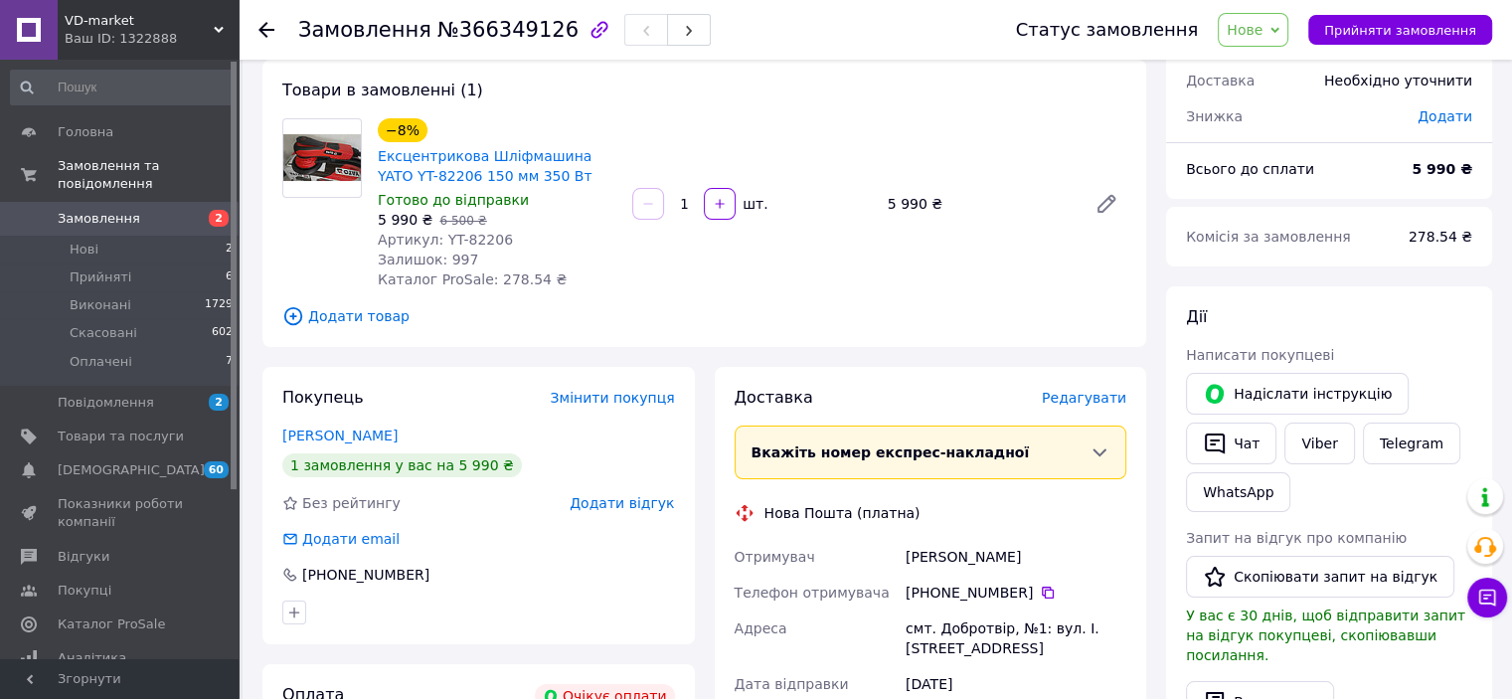
scroll to position [298, 0]
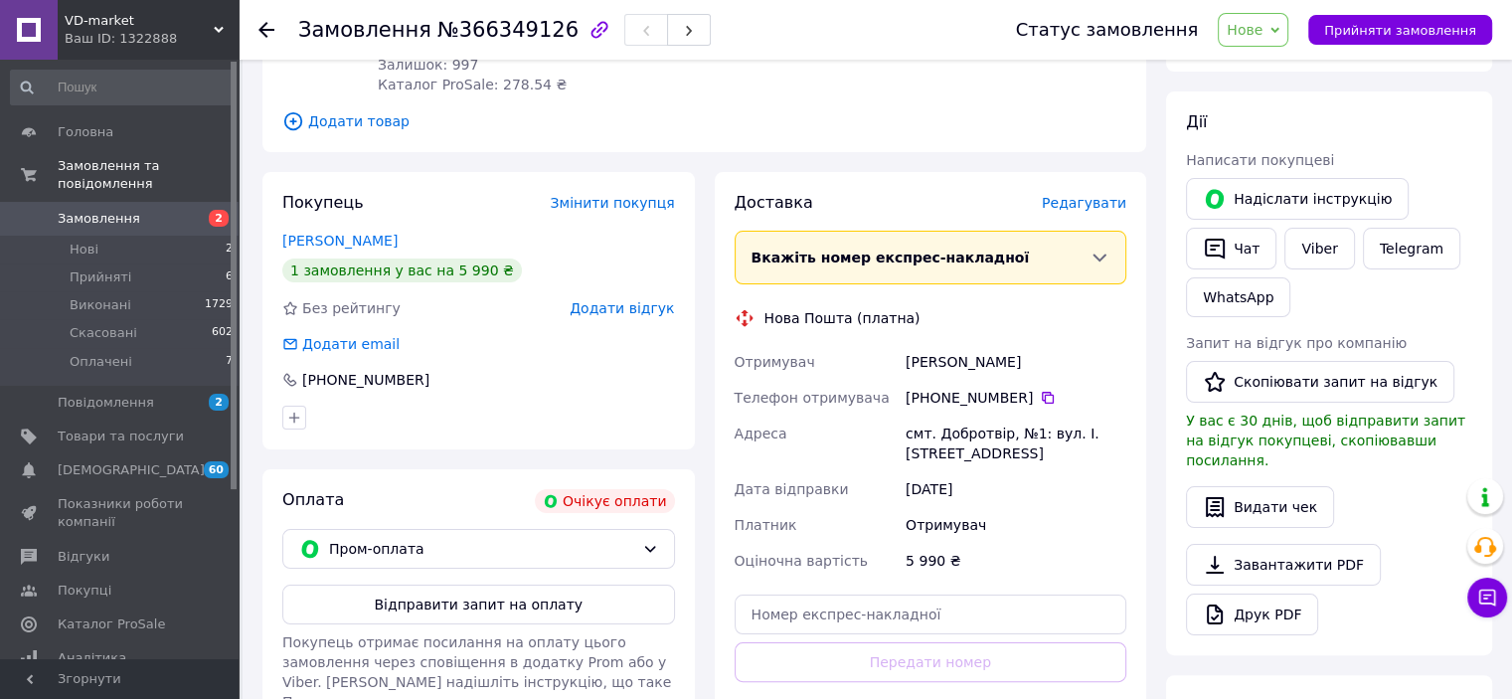
click at [269, 30] on use at bounding box center [266, 30] width 16 height 16
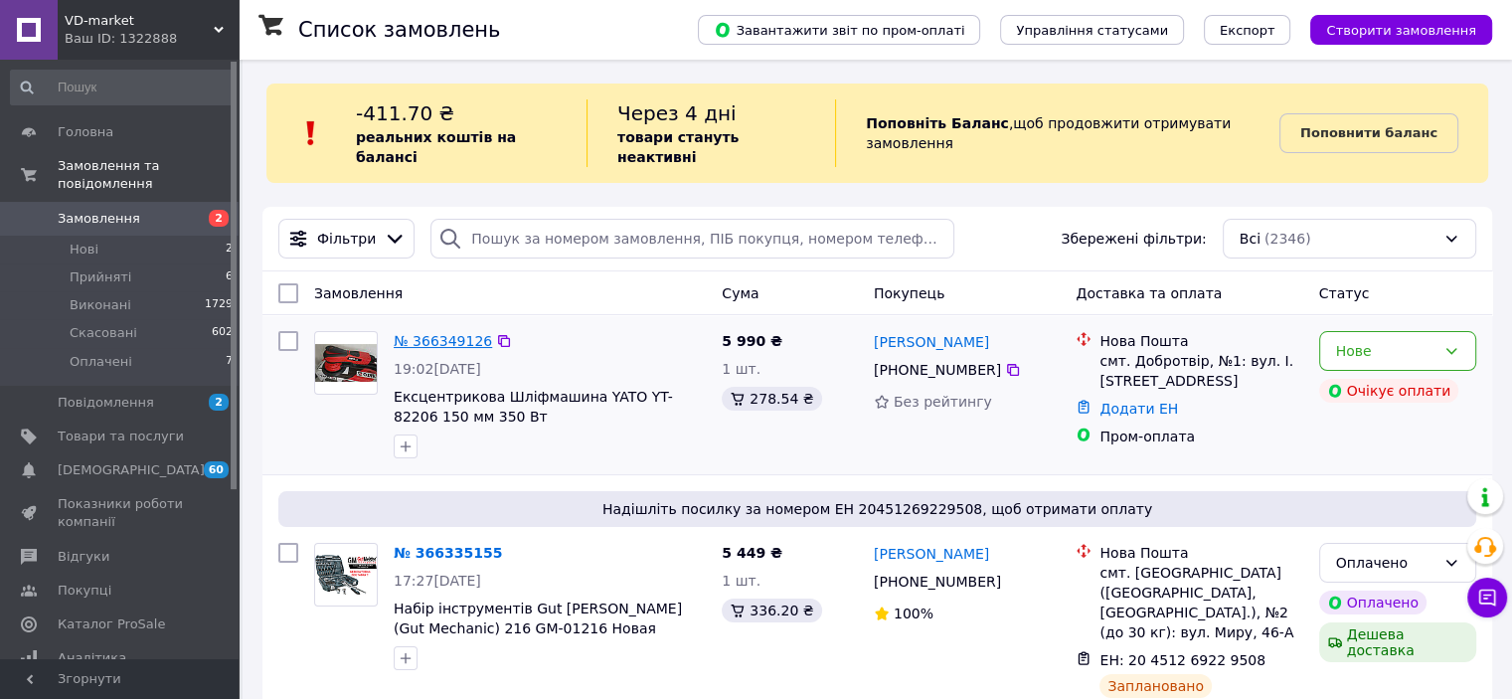
click at [421, 333] on link "№ 366349126" at bounding box center [443, 341] width 98 height 16
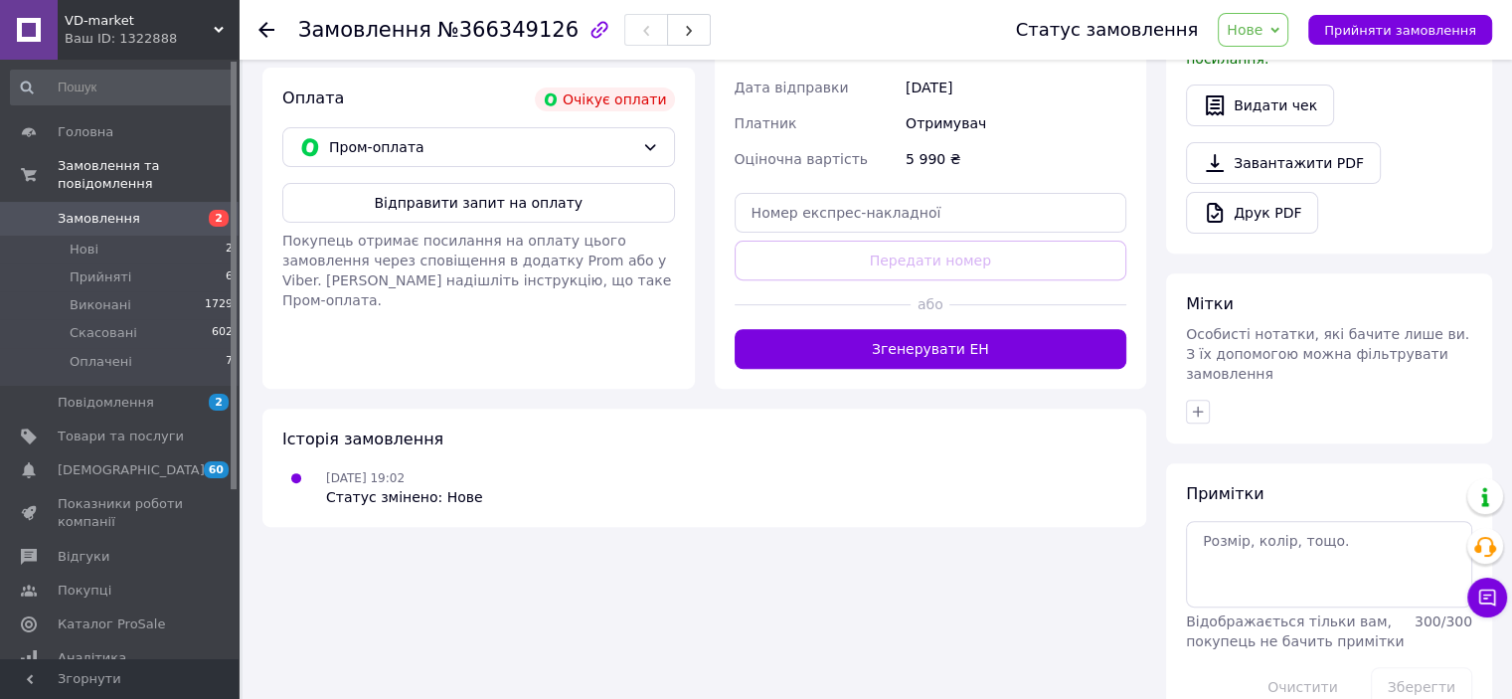
scroll to position [704, 0]
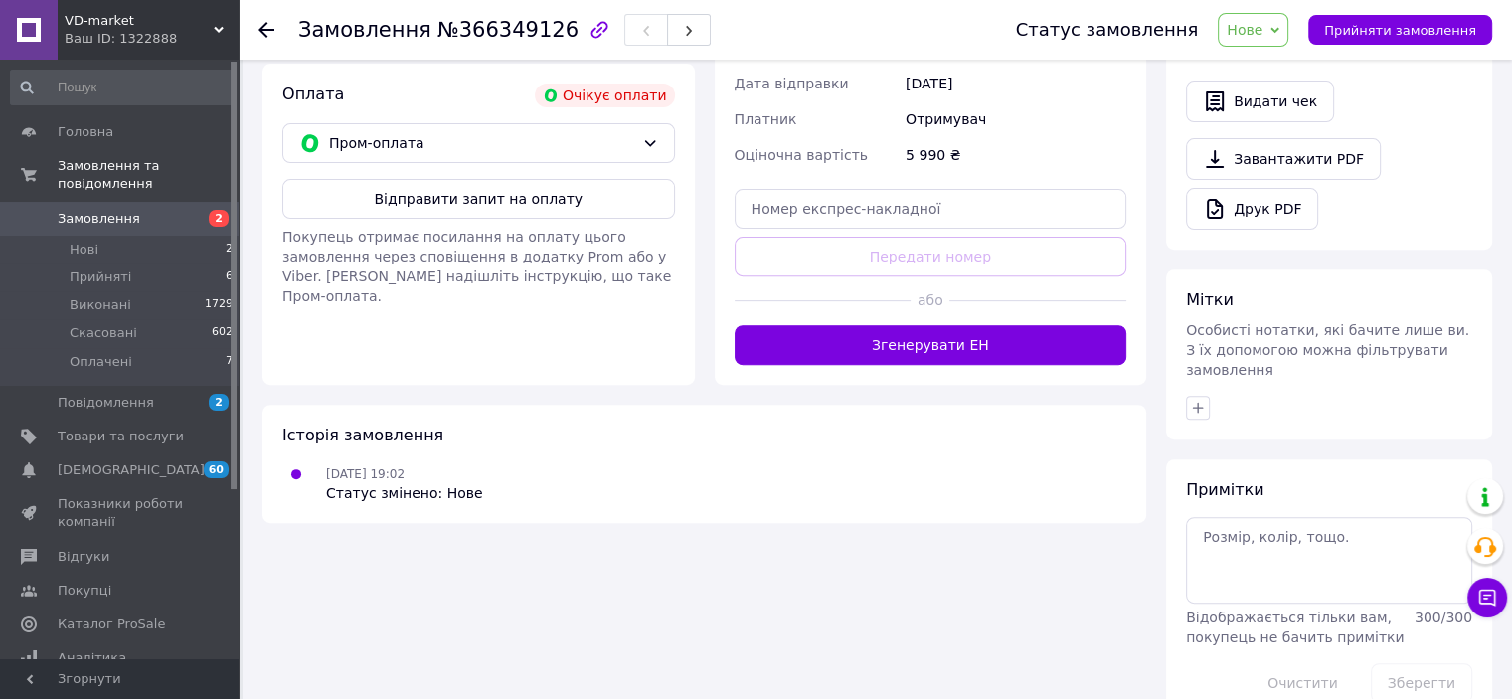
click at [269, 27] on icon at bounding box center [266, 30] width 16 height 16
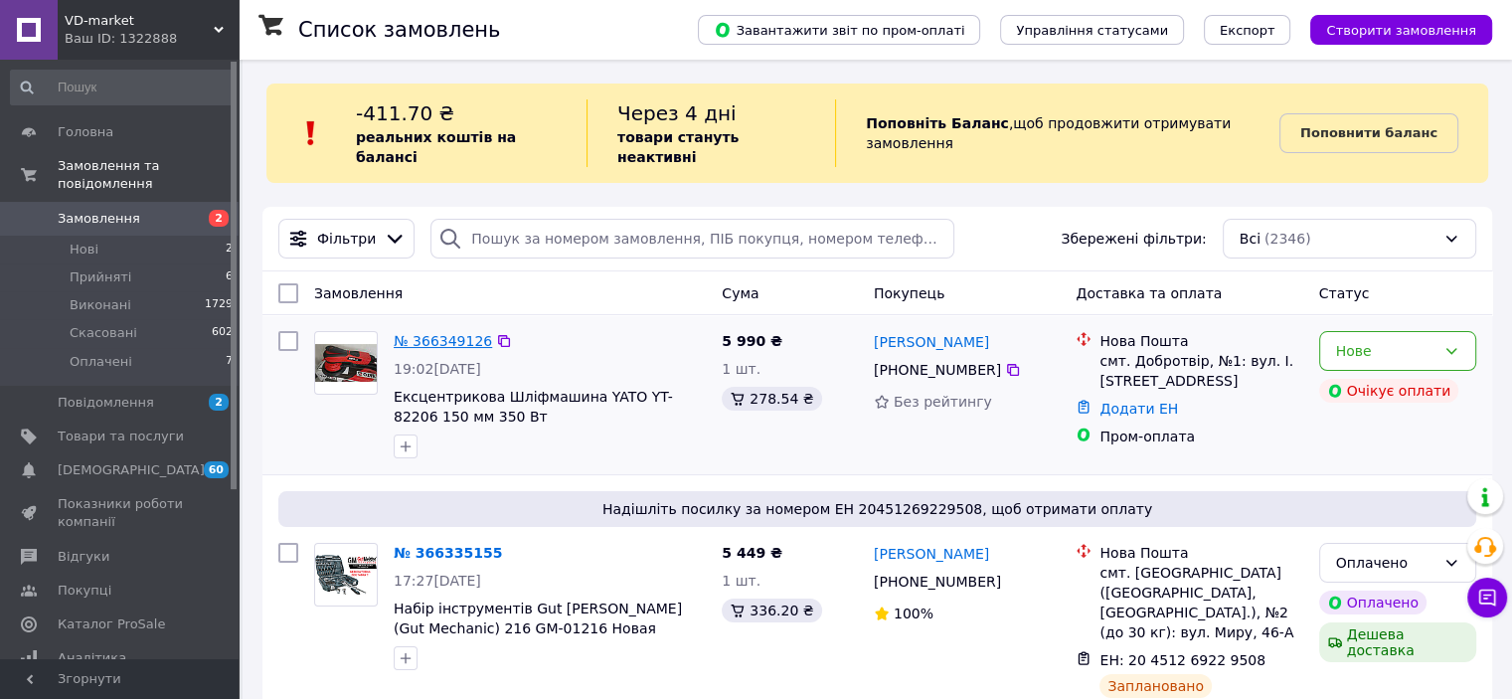
click at [441, 333] on link "№ 366349126" at bounding box center [443, 341] width 98 height 16
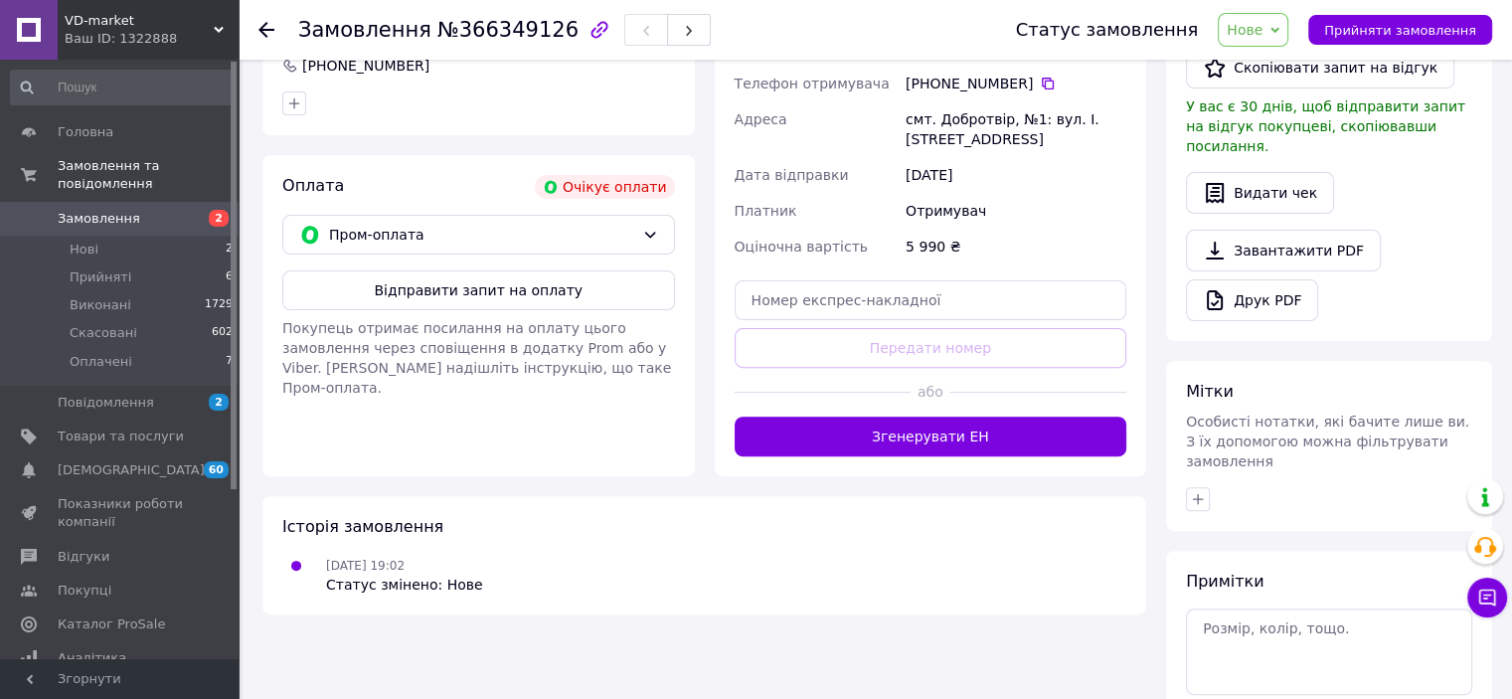
scroll to position [207, 0]
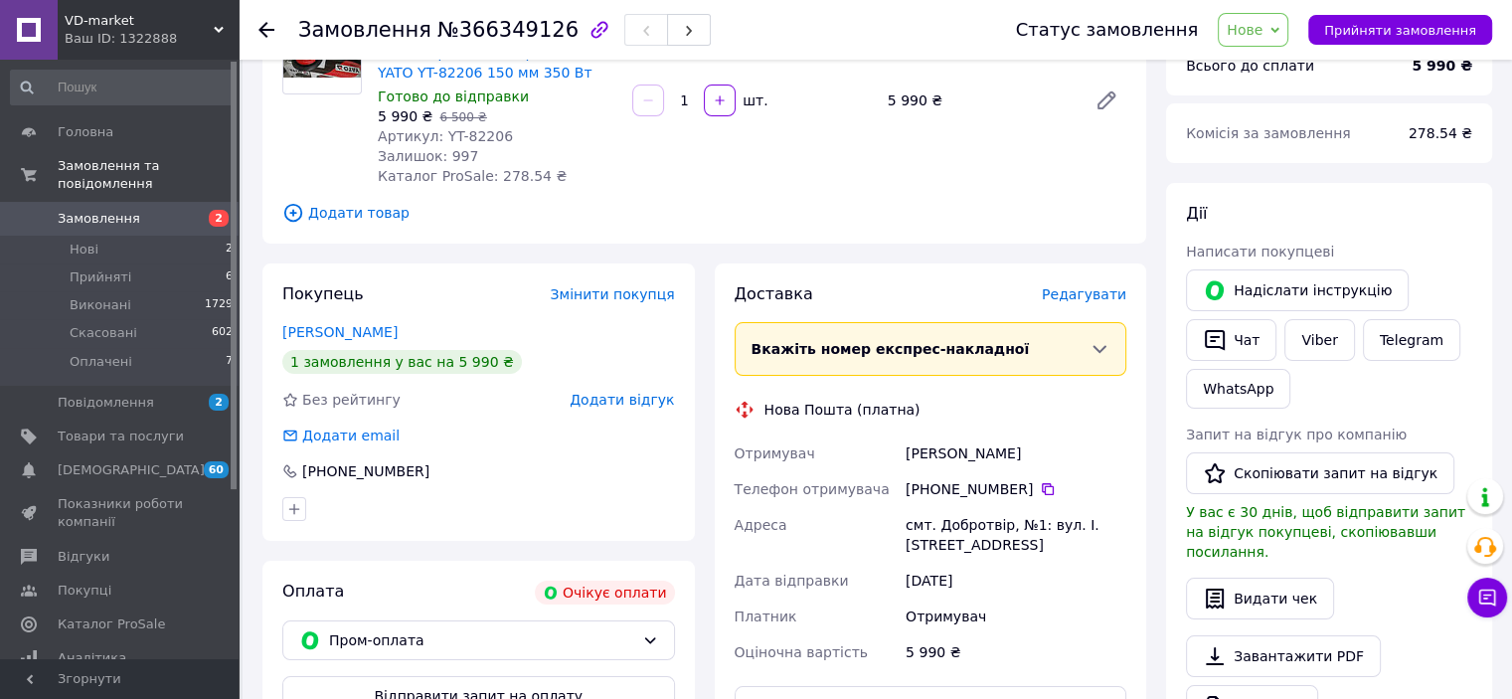
click at [254, 27] on div "Замовлення №366349126 Статус замовлення Нове Прийнято Виконано Скасовано Оплаче…" at bounding box center [875, 30] width 1273 height 60
click at [318, 331] on link "Кісіль Роман" at bounding box center [339, 332] width 115 height 16
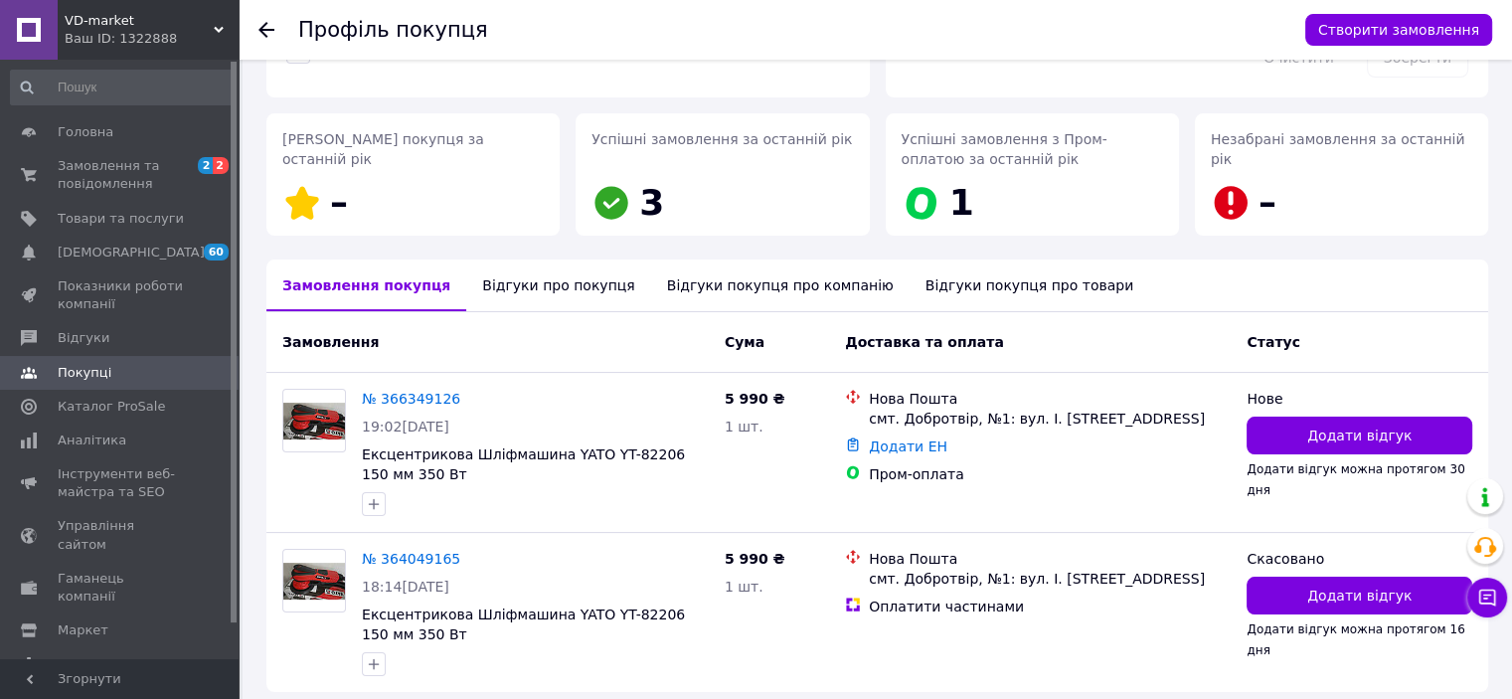
scroll to position [231, 0]
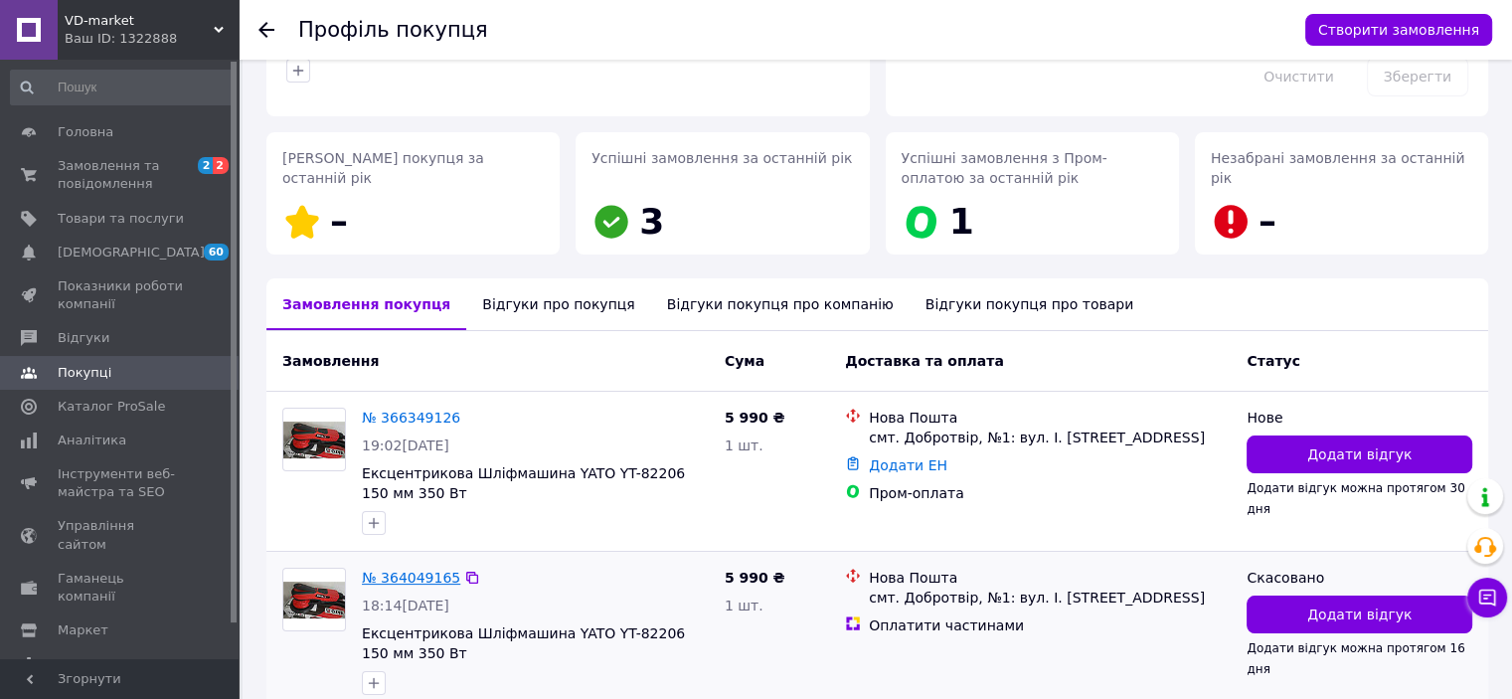
click at [421, 578] on link "№ 364049165" at bounding box center [411, 578] width 98 height 16
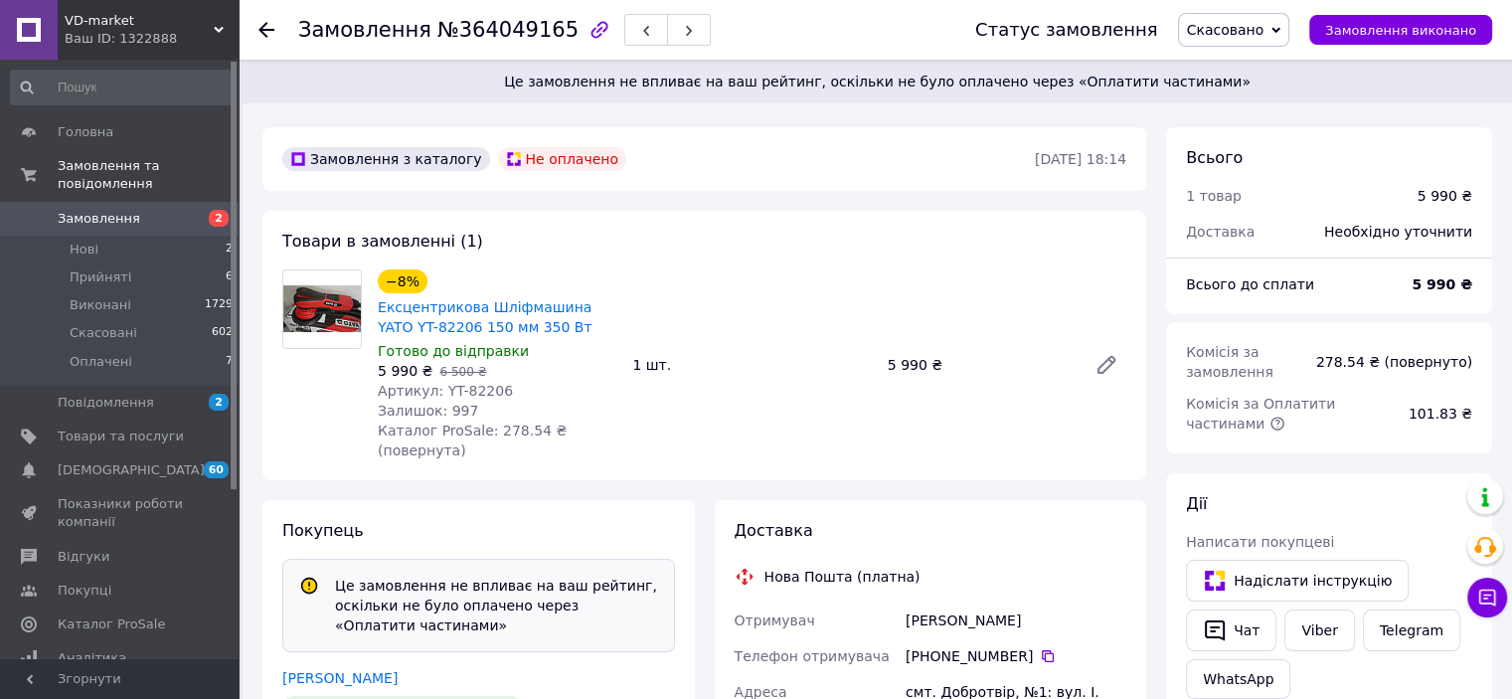
click at [259, 23] on icon at bounding box center [266, 30] width 16 height 16
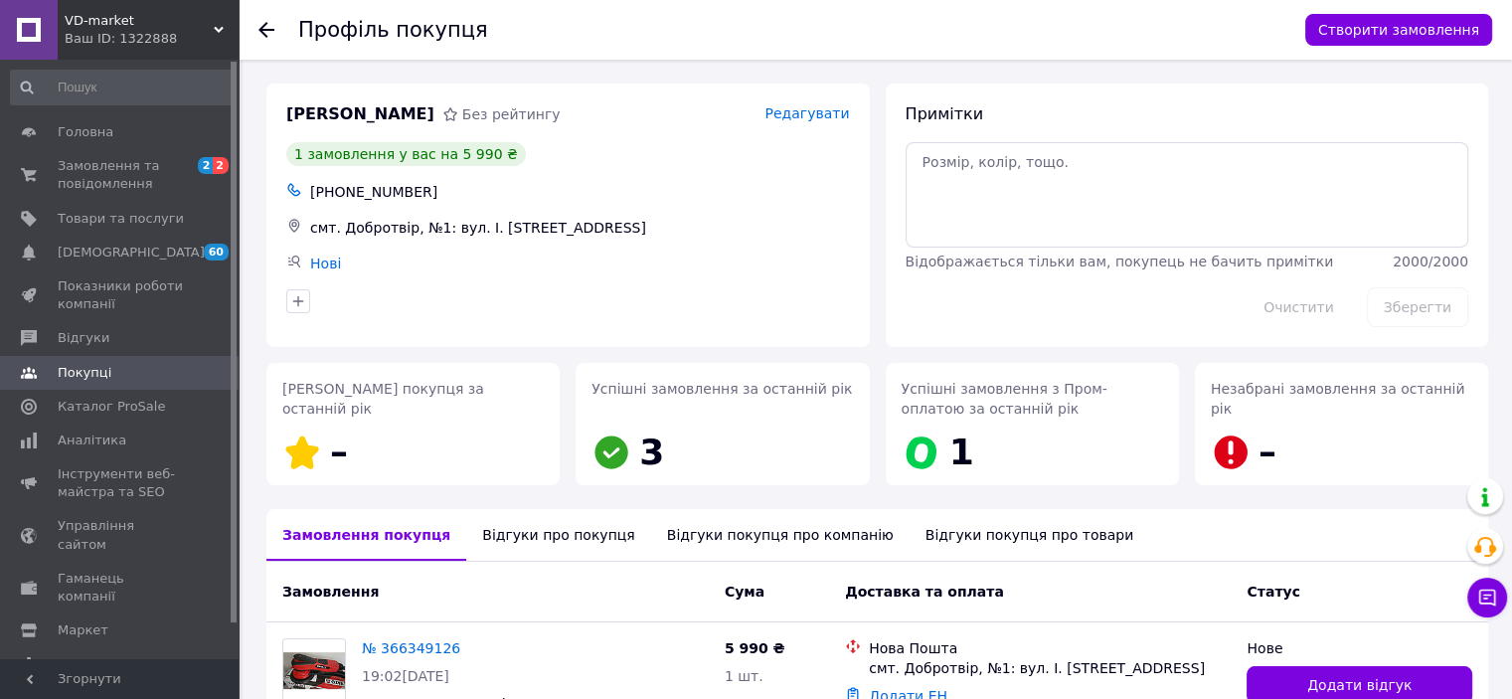
click at [261, 26] on use at bounding box center [266, 30] width 16 height 16
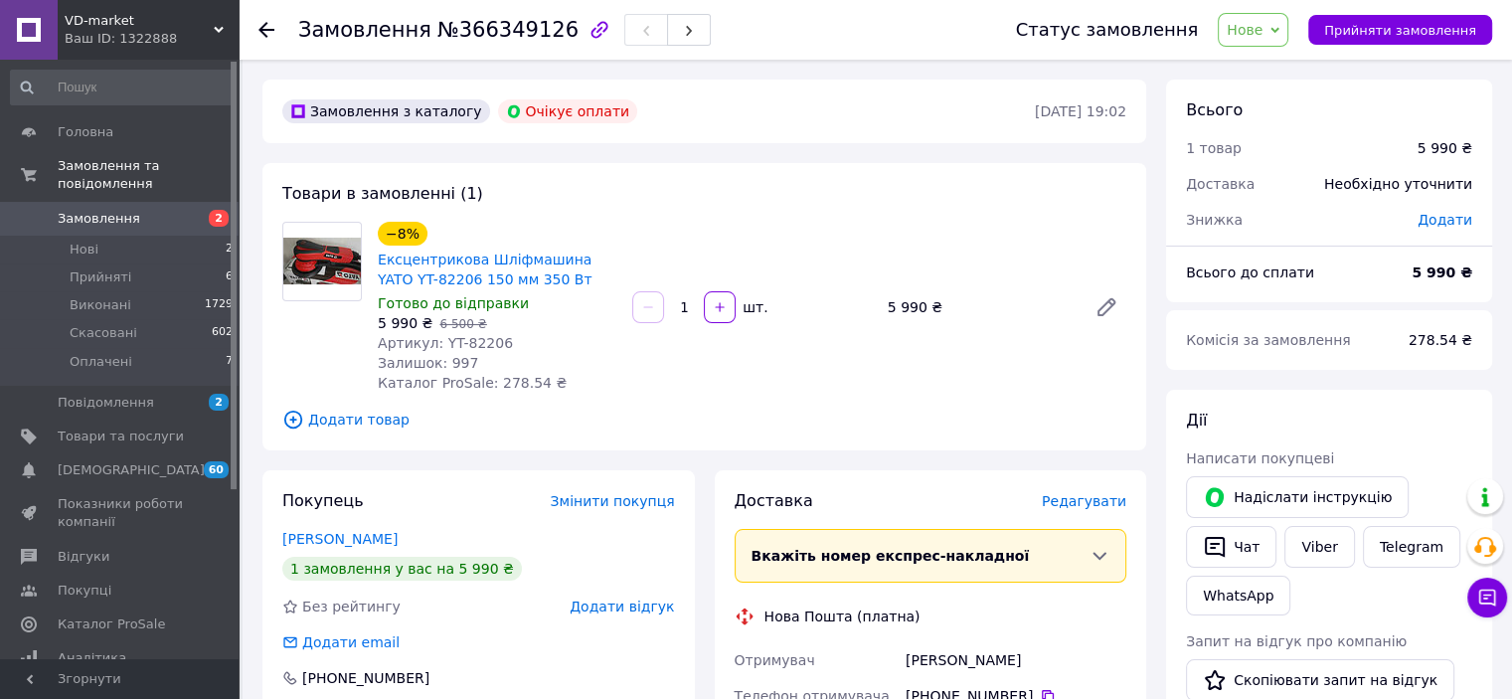
click at [265, 27] on icon at bounding box center [266, 30] width 16 height 16
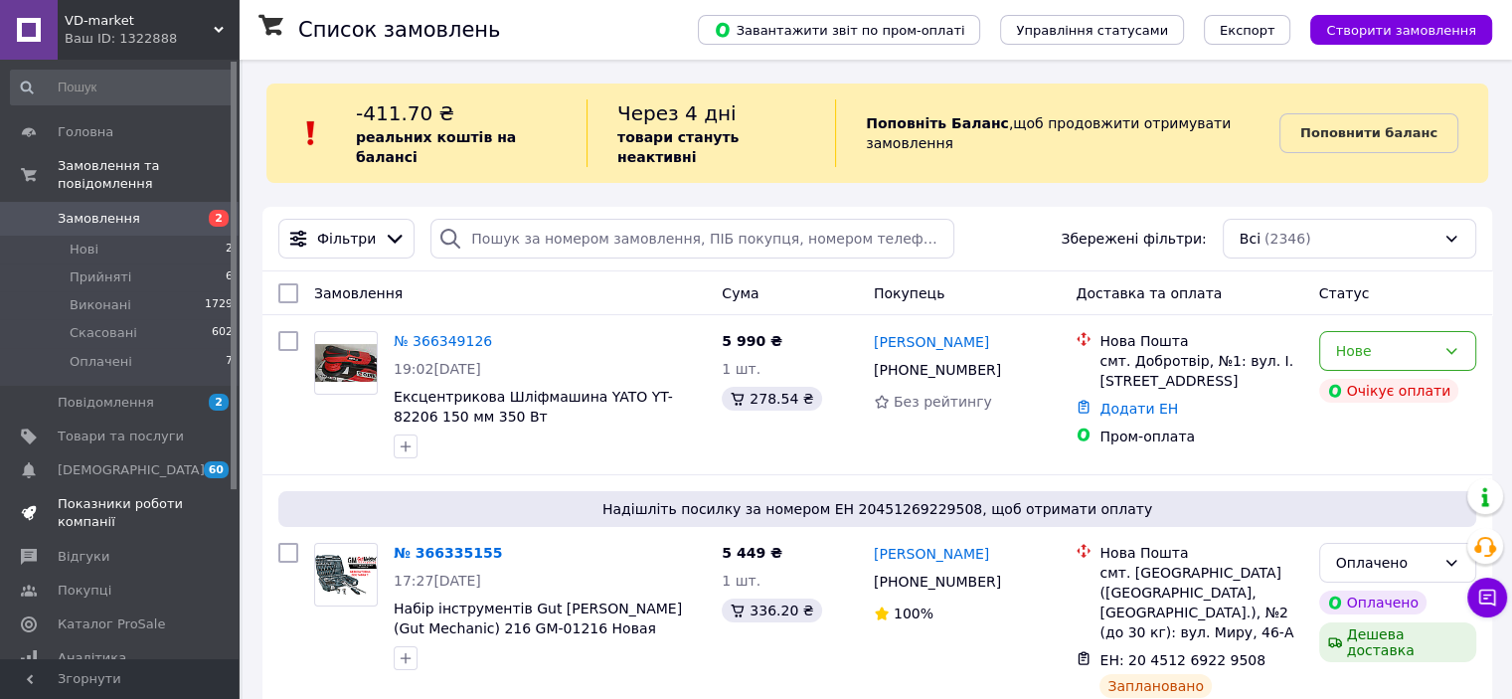
click at [85, 501] on span "Показники роботи компанії" at bounding box center [121, 513] width 126 height 36
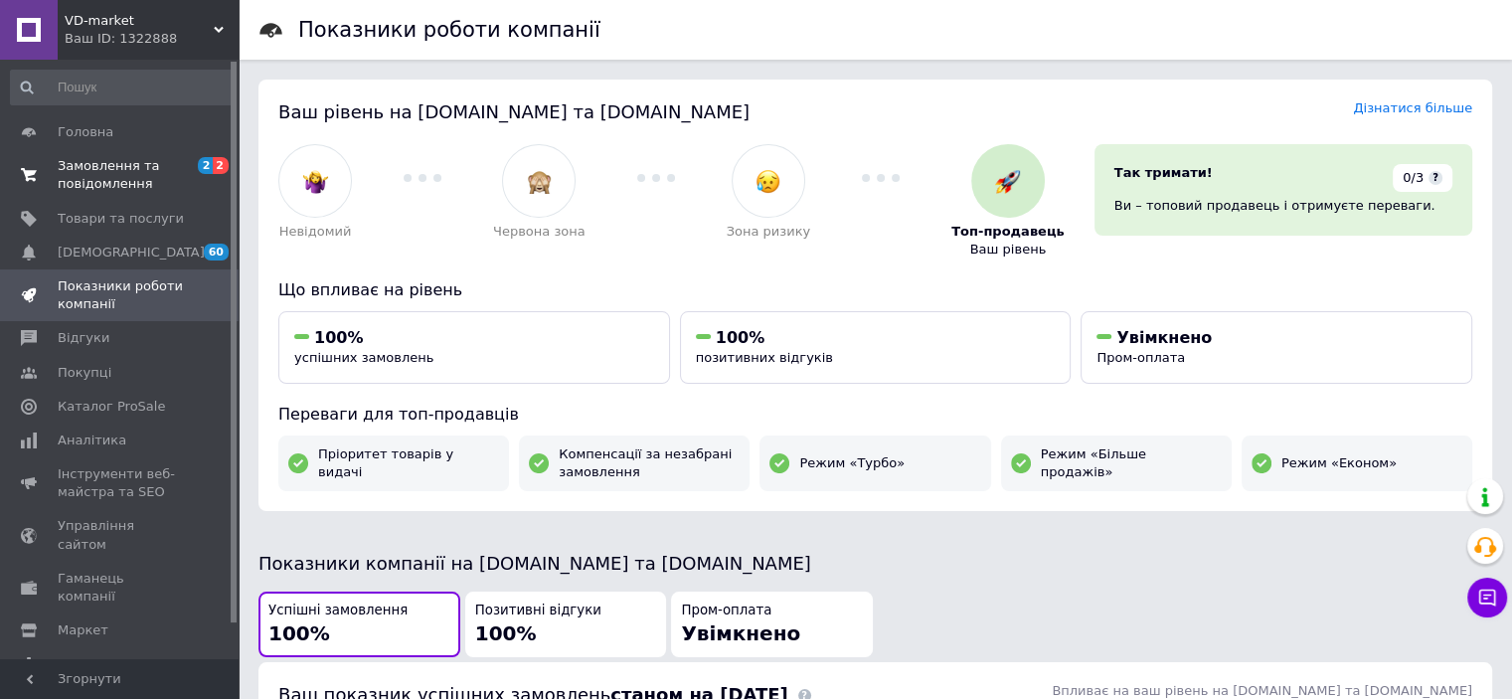
click at [76, 177] on span "Замовлення та повідомлення" at bounding box center [121, 175] width 126 height 36
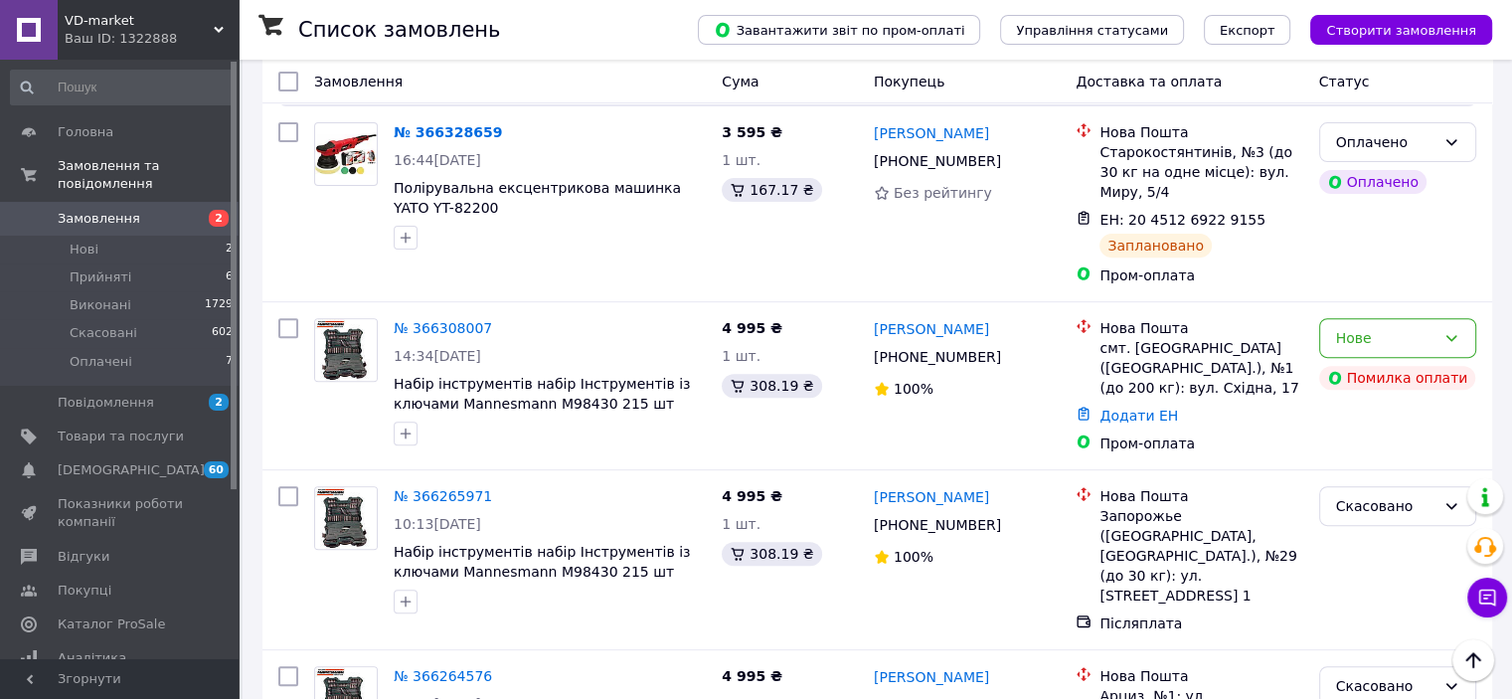
scroll to position [696, 0]
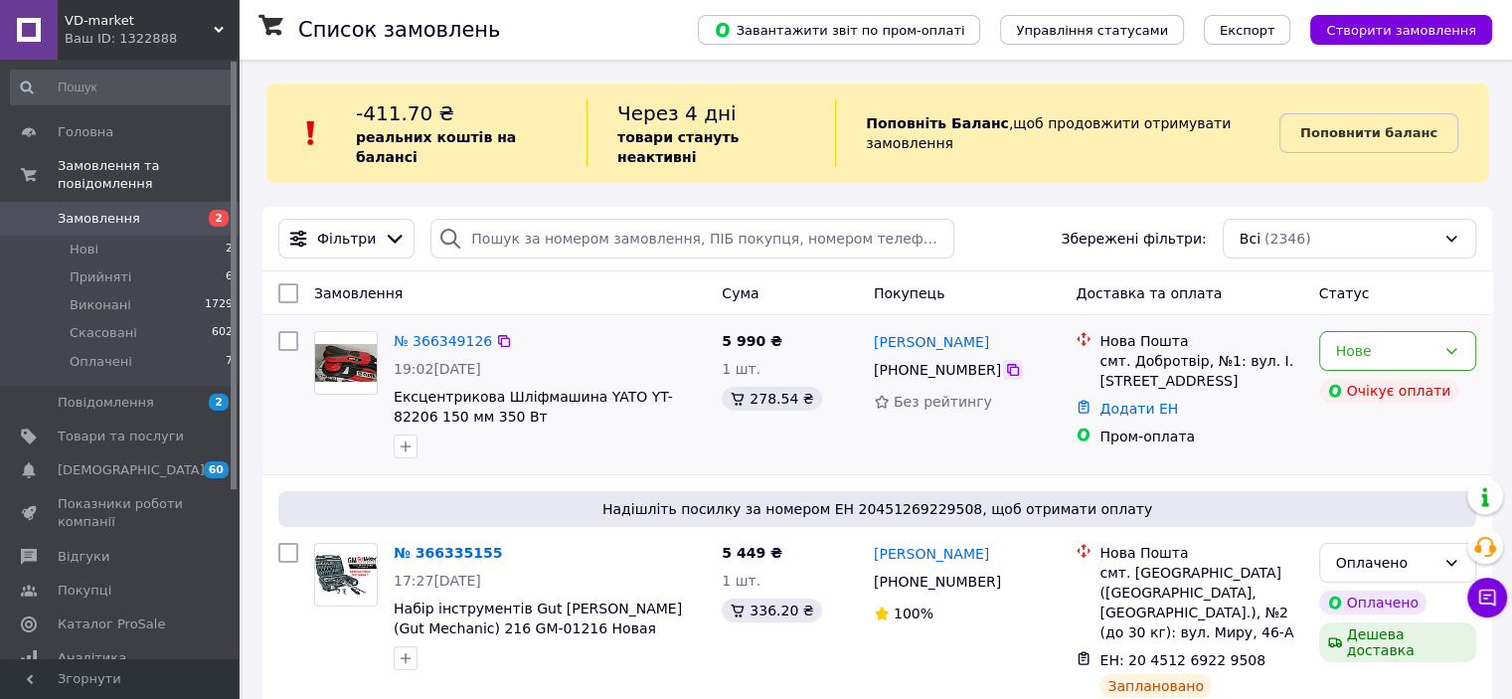
click at [1007, 364] on icon at bounding box center [1013, 370] width 12 height 12
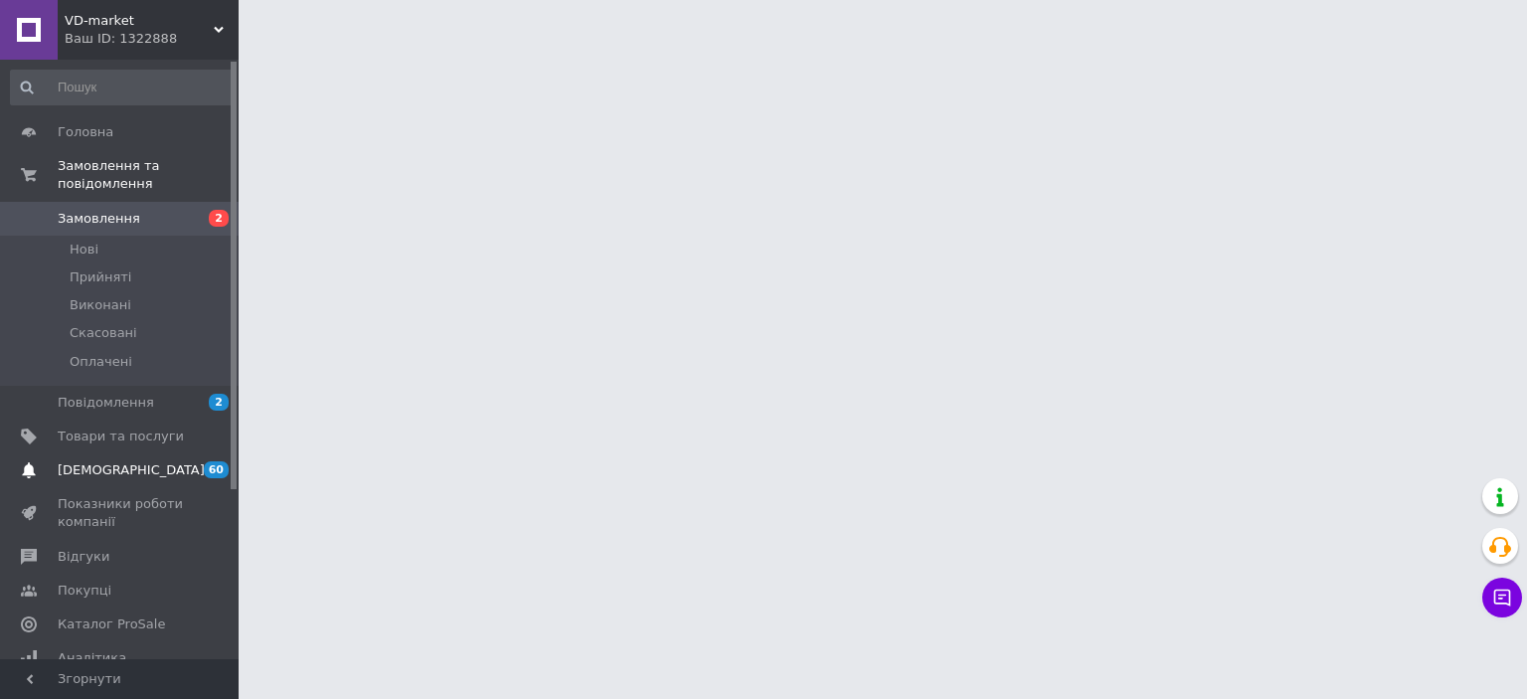
click at [103, 461] on span "[DEMOGRAPHIC_DATA]" at bounding box center [131, 470] width 147 height 18
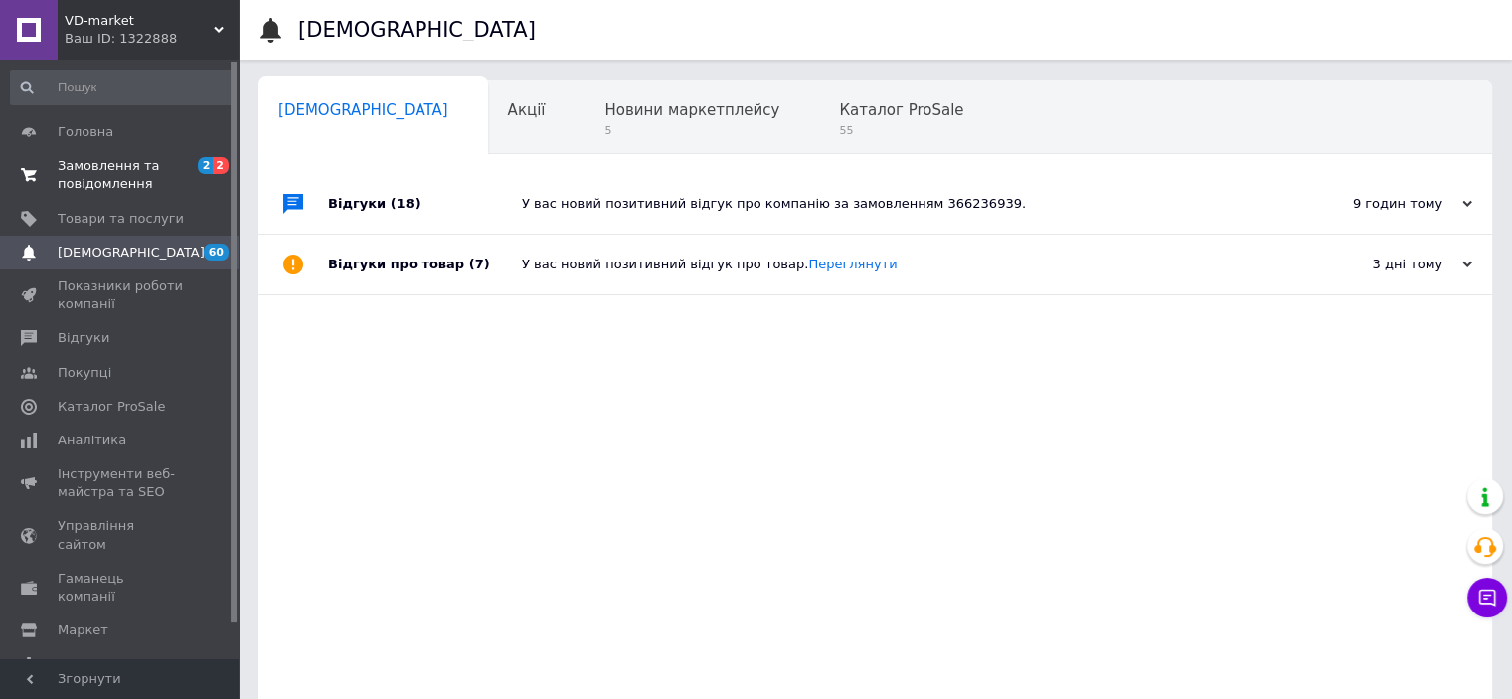
click at [109, 178] on span "Замовлення та повідомлення" at bounding box center [121, 175] width 126 height 36
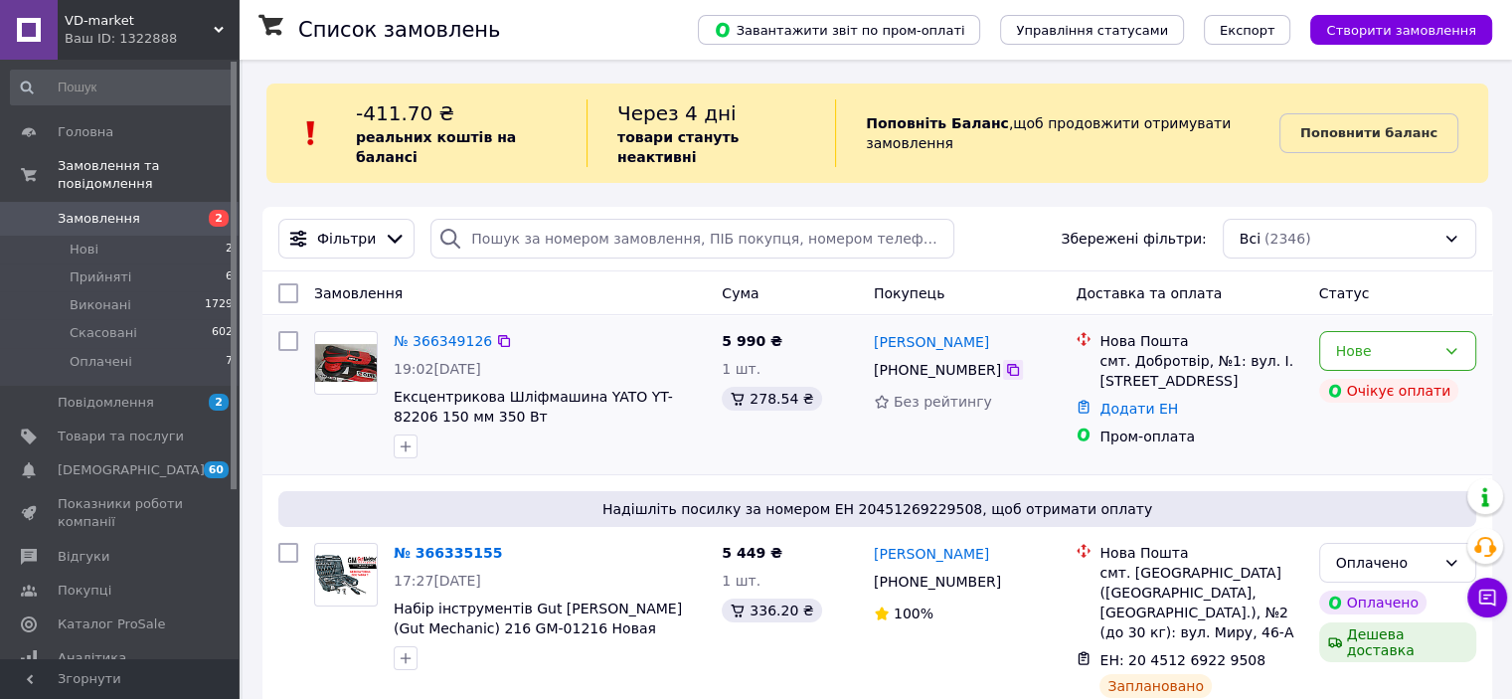
click at [1005, 362] on icon at bounding box center [1013, 370] width 16 height 16
drag, startPoint x: 461, startPoint y: 400, endPoint x: 583, endPoint y: 369, distance: 125.1
click at [583, 387] on span "Ексцентрикова Шліфмашина YATO YT-82206 150 мм 350 Вт" at bounding box center [550, 407] width 312 height 40
copy span "YATO YT-82206 150 мм 350 Вт"
click at [536, 430] on div at bounding box center [550, 446] width 320 height 32
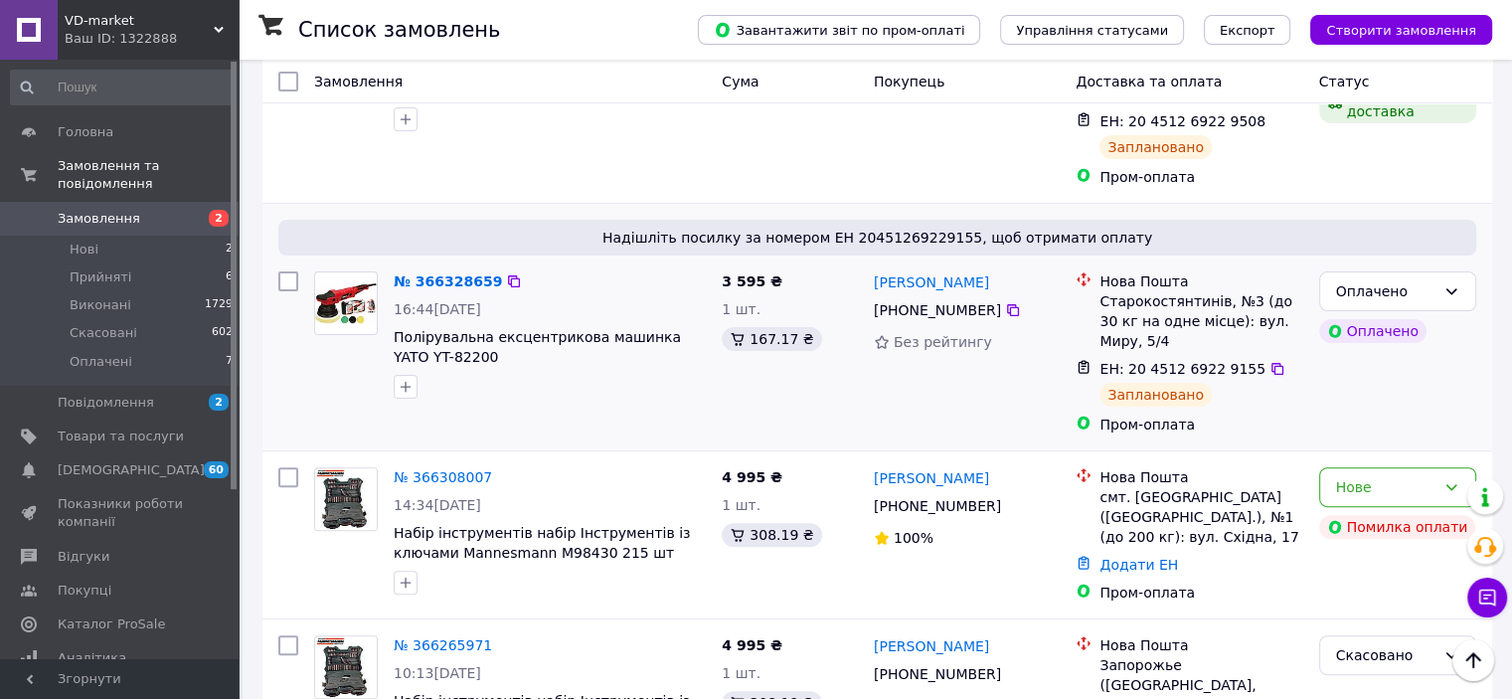
scroll to position [497, 0]
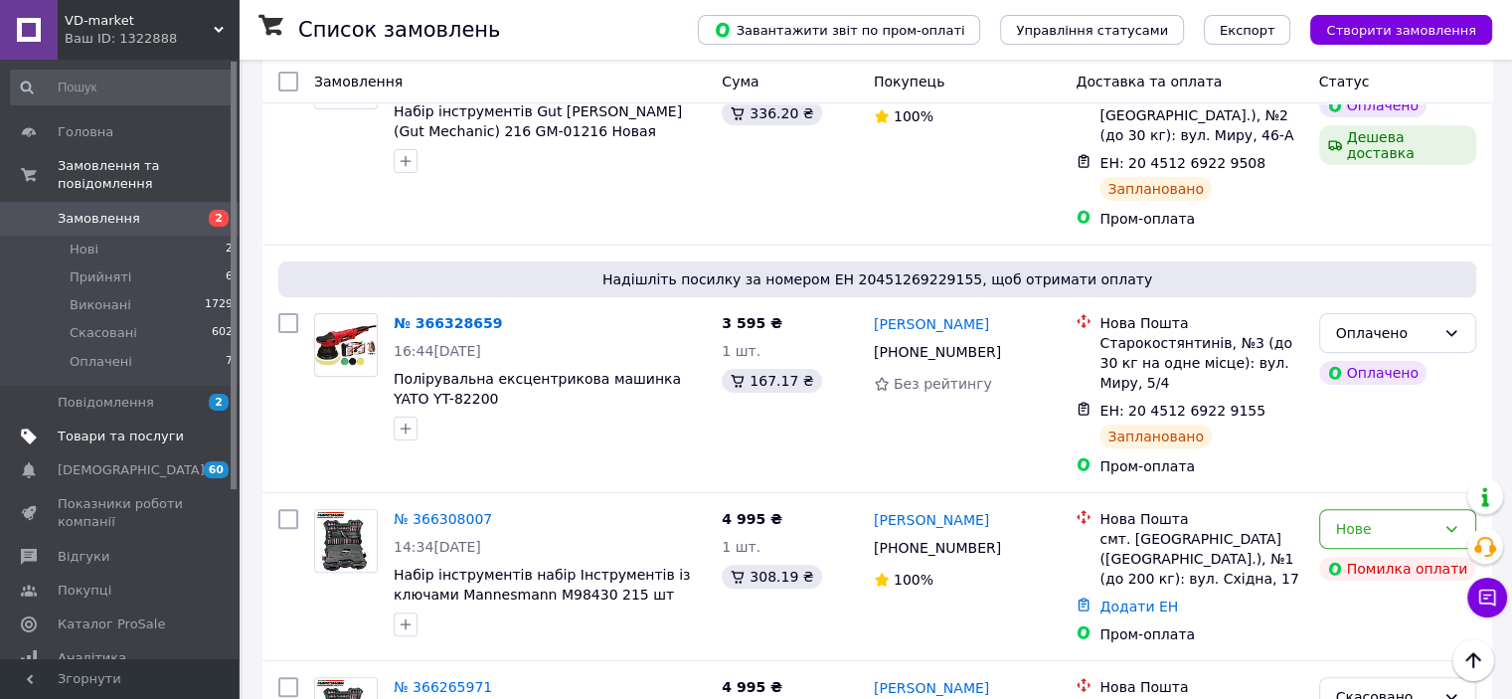
click at [116, 427] on span "Товари та послуги" at bounding box center [121, 436] width 126 height 18
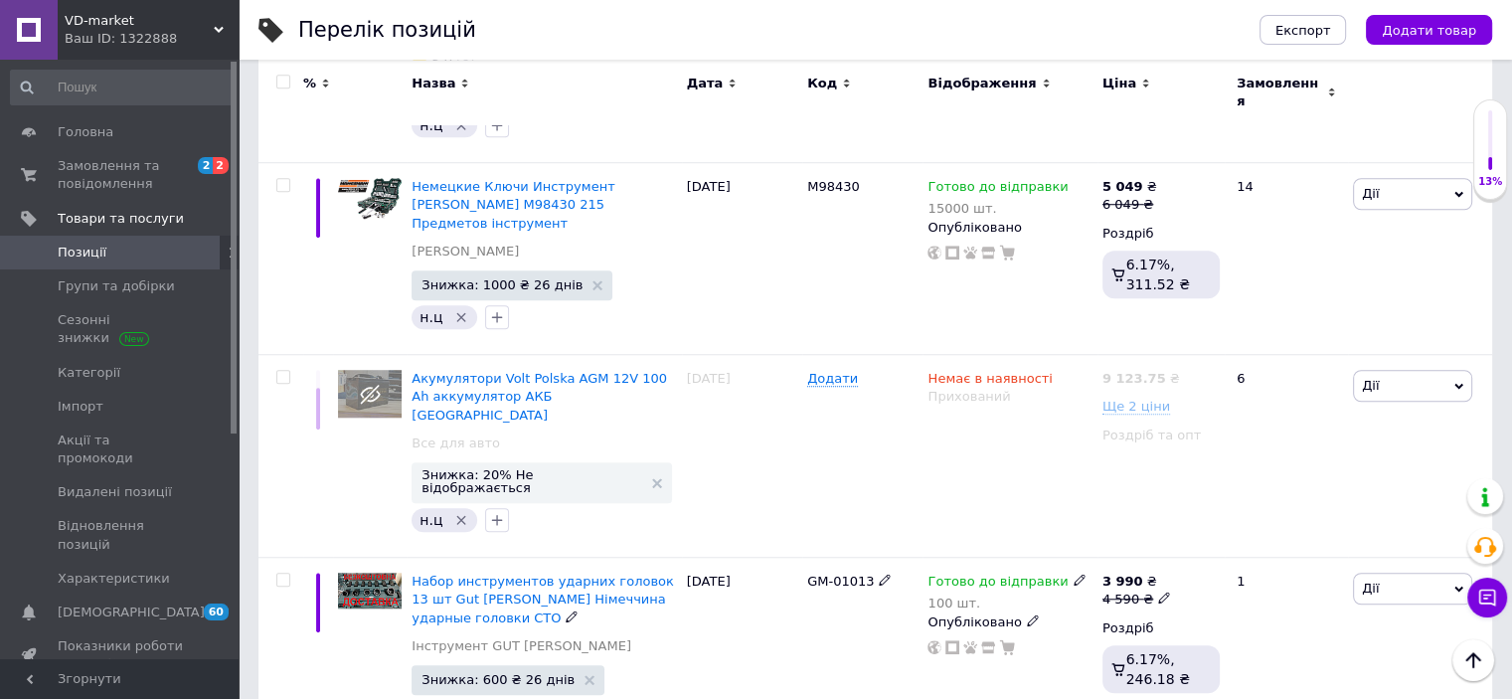
scroll to position [9093, 0]
click at [121, 173] on span "Замовлення та повідомлення" at bounding box center [121, 175] width 126 height 36
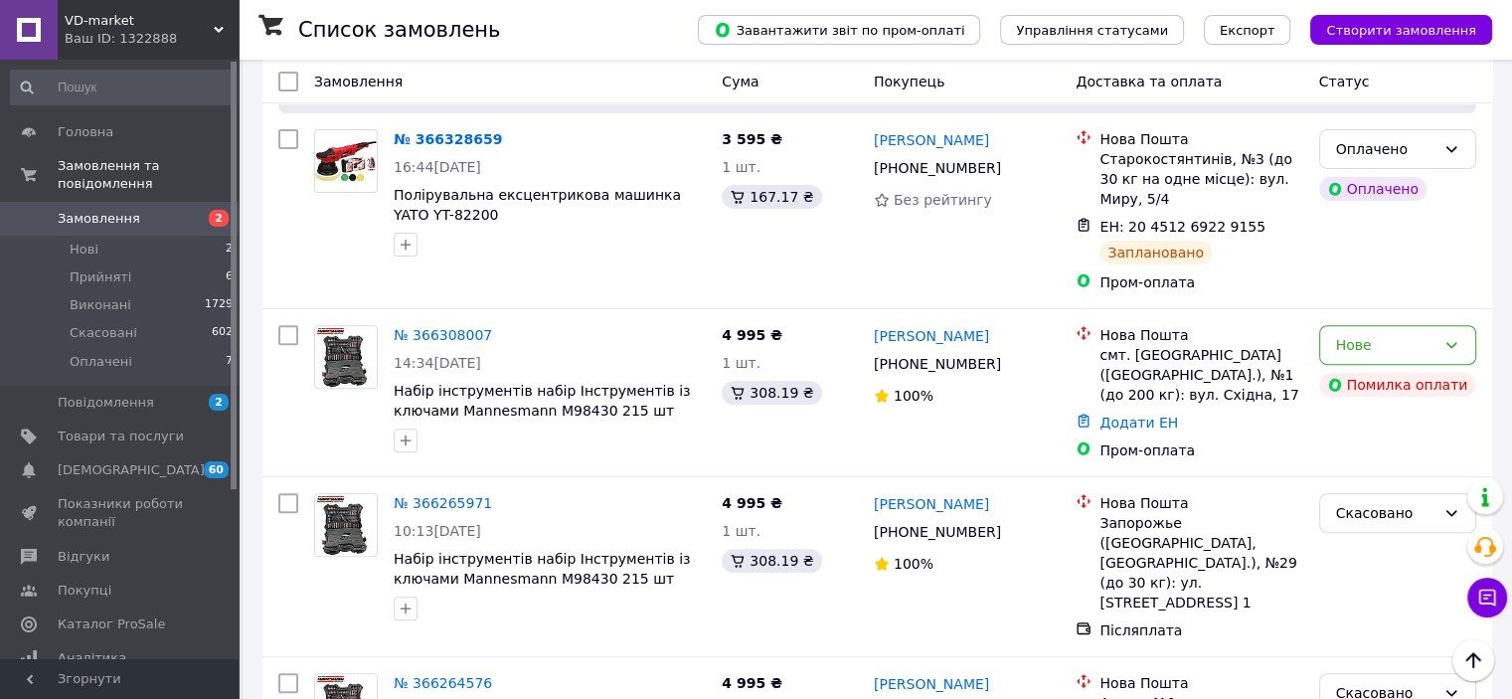
scroll to position [696, 0]
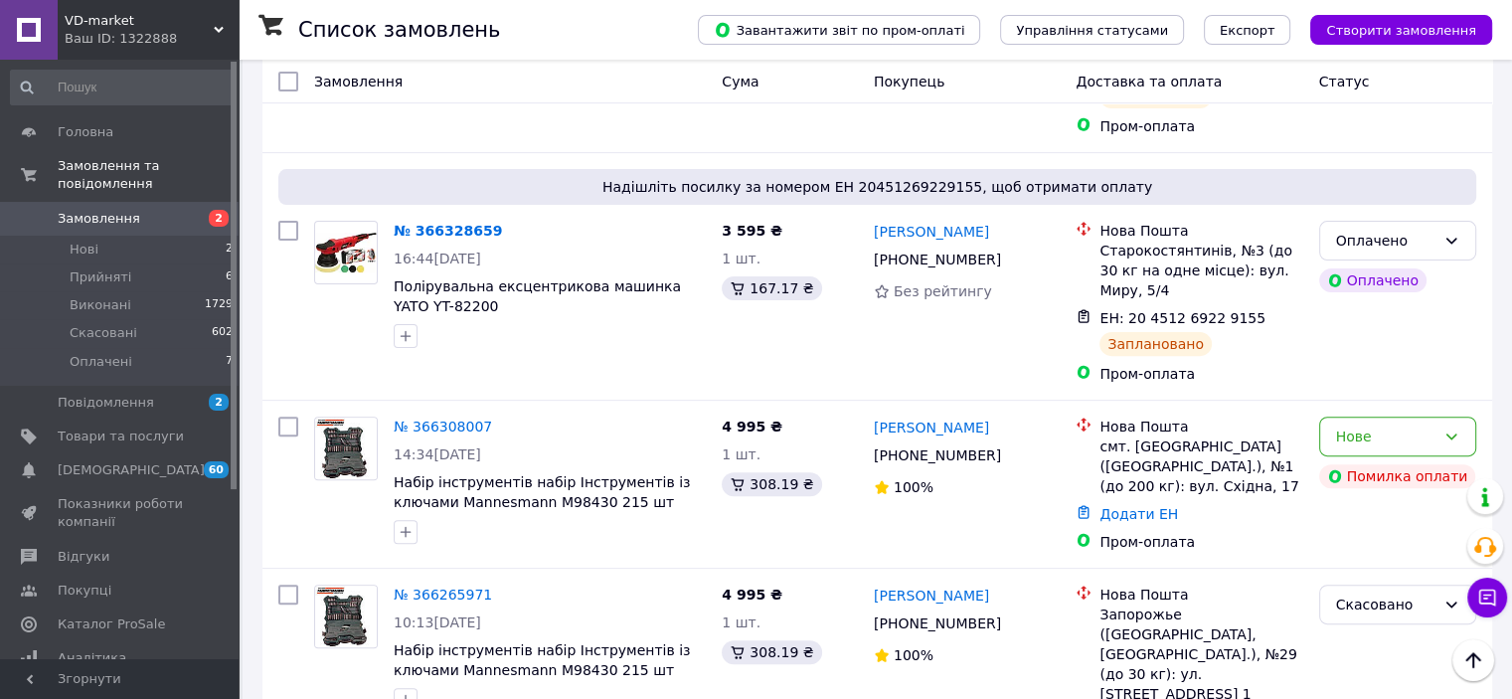
scroll to position [596, 0]
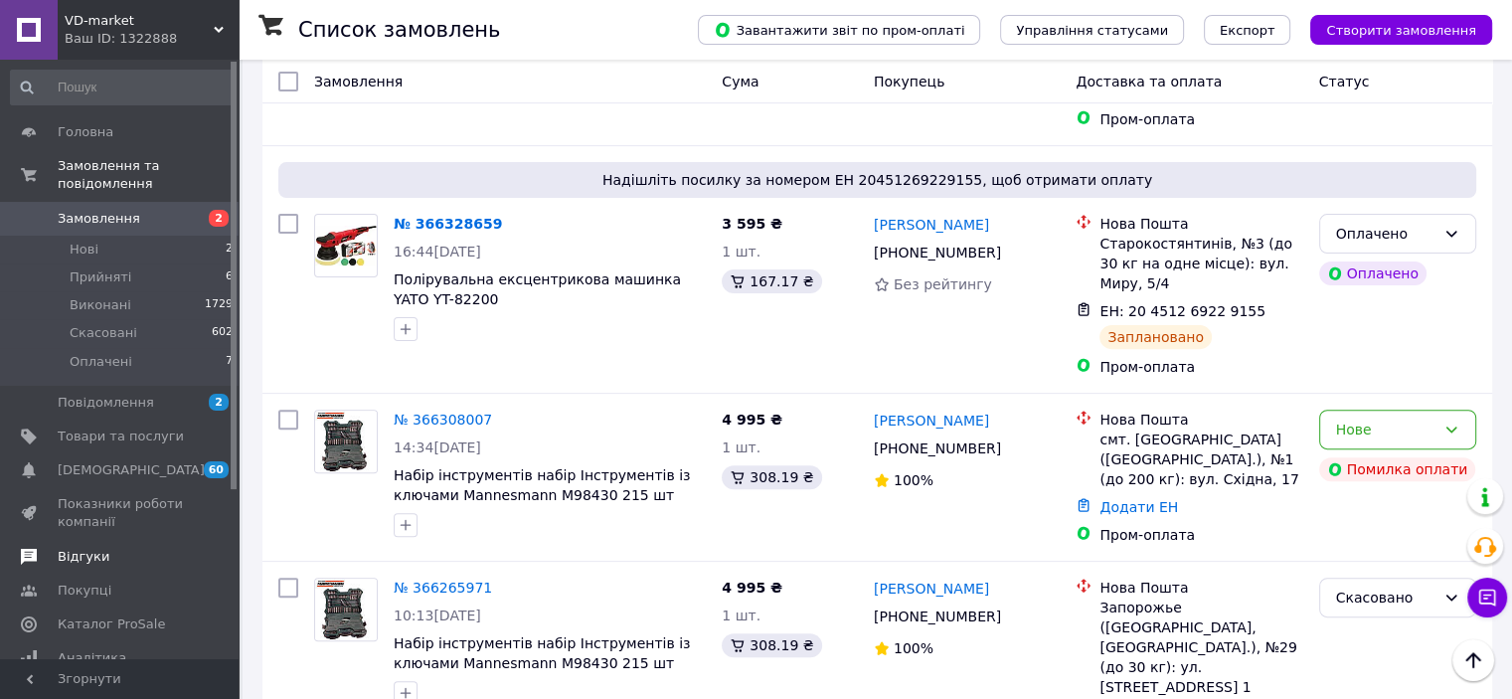
click at [77, 548] on span "Відгуки" at bounding box center [84, 557] width 52 height 18
